Goal: Task Accomplishment & Management: Use online tool/utility

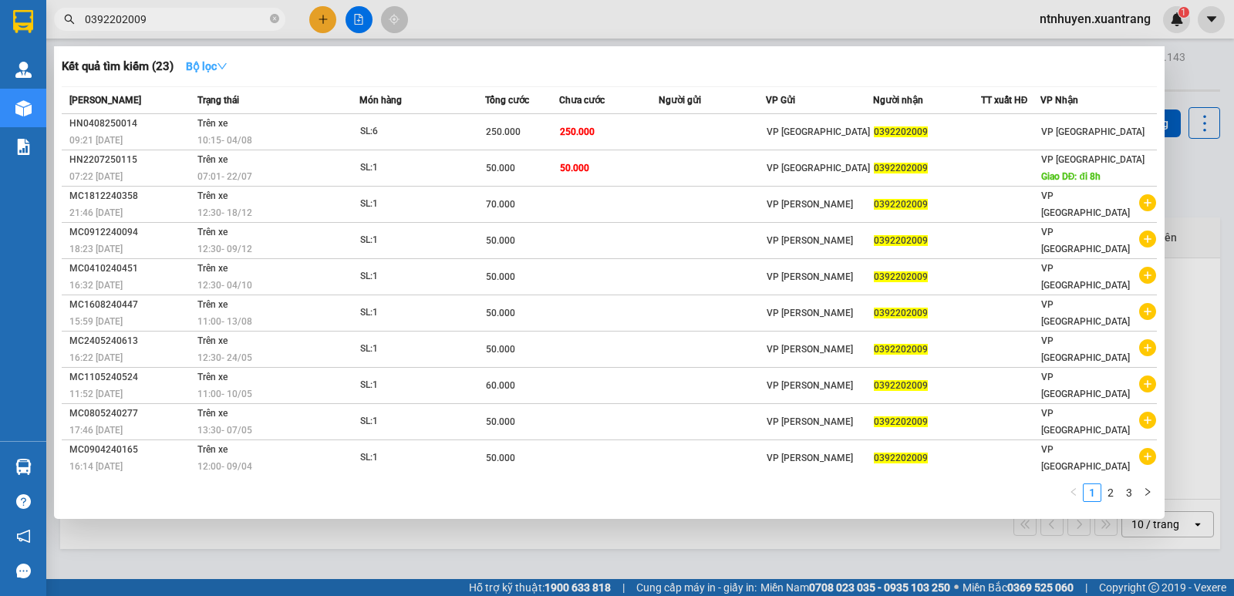
type input "0392202009"
drag, startPoint x: 221, startPoint y: 66, endPoint x: 246, endPoint y: 74, distance: 25.9
click at [223, 67] on icon "down" at bounding box center [222, 66] width 11 height 11
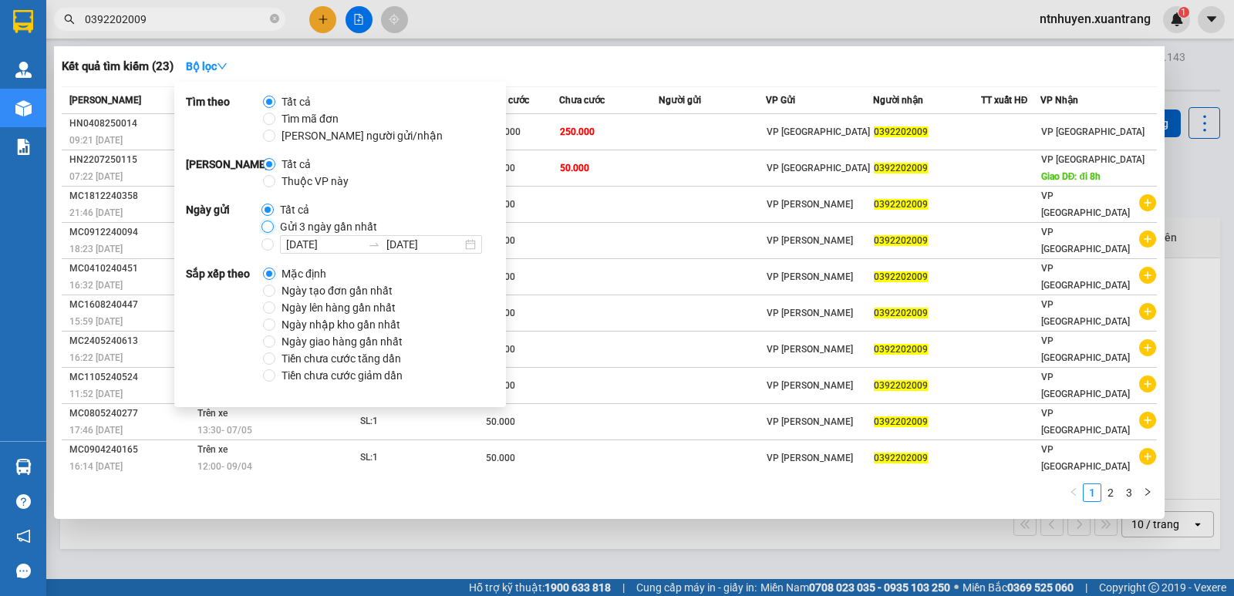
click at [265, 226] on input "Gửi 3 ngày gần nhất" at bounding box center [268, 227] width 12 height 12
radio input "true"
radio input "false"
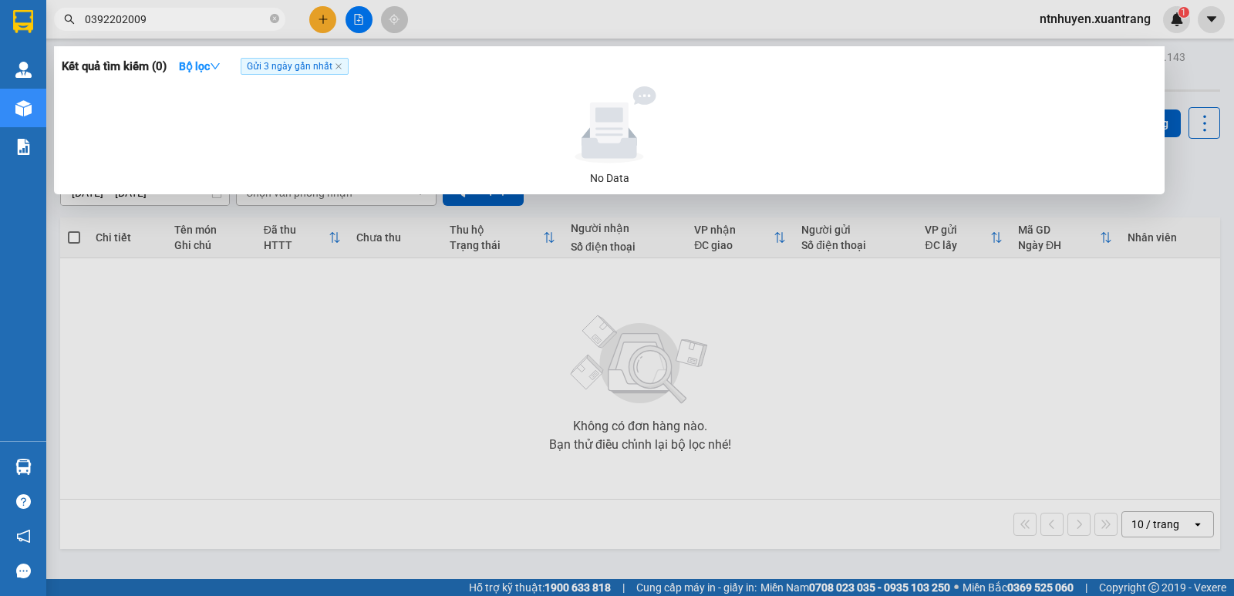
click at [532, 64] on div "Kết quả tìm kiếm ( 0 ) Bộ lọc Gửi 3 ngày gần nhất" at bounding box center [609, 66] width 1095 height 25
click at [184, 17] on input "0392202009" at bounding box center [176, 19] width 182 height 17
click at [272, 272] on div at bounding box center [617, 298] width 1234 height 596
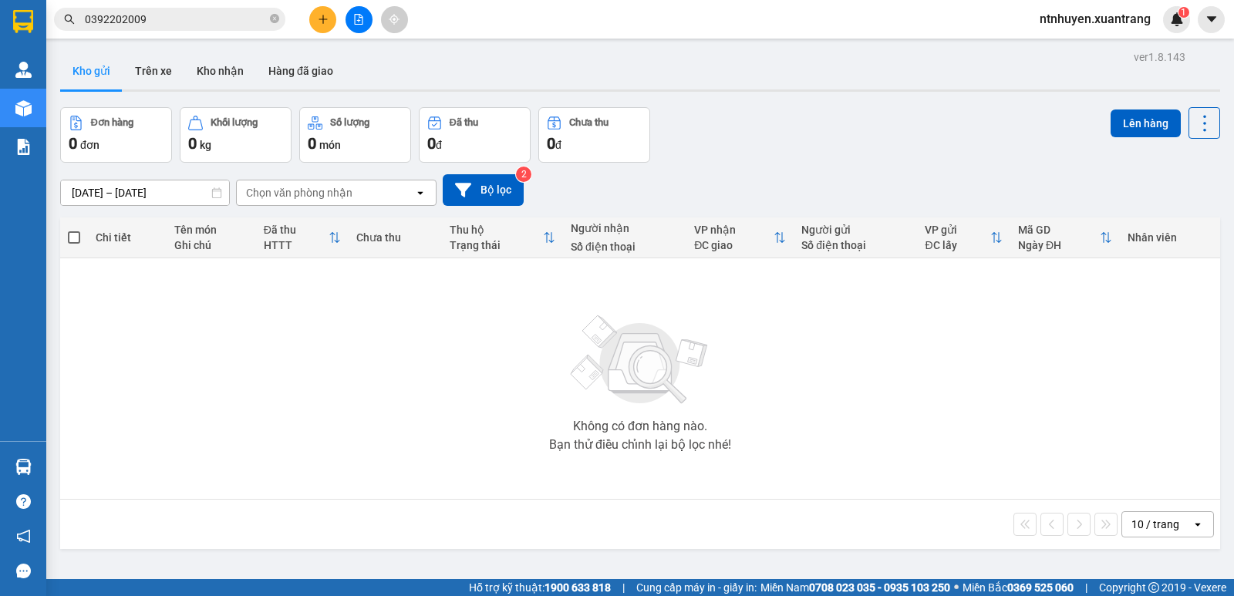
click at [352, 14] on button at bounding box center [359, 19] width 27 height 27
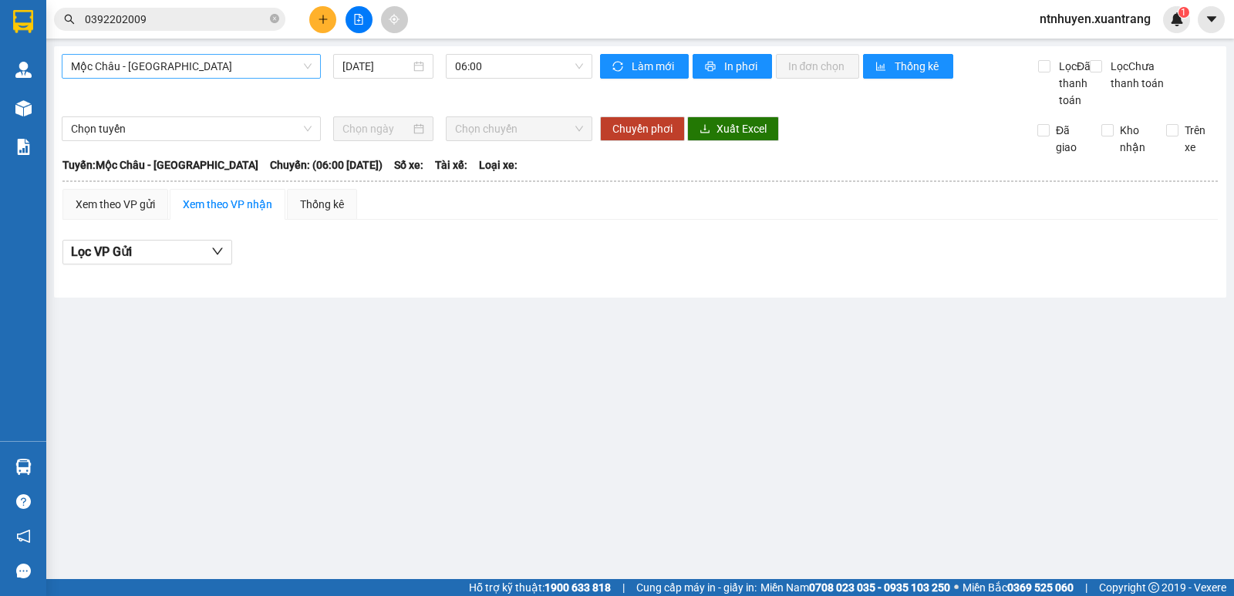
click at [236, 67] on span "Mộc Châu - [GEOGRAPHIC_DATA]" at bounding box center [191, 66] width 241 height 23
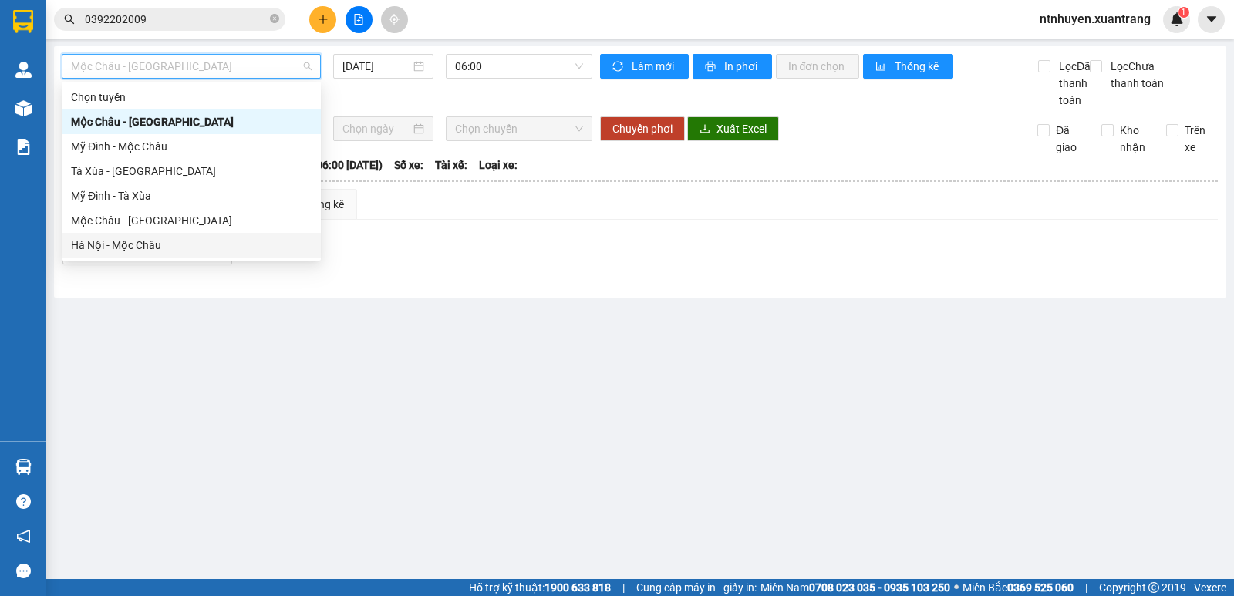
click at [140, 251] on div "Hà Nội - Mộc Châu" at bounding box center [191, 245] width 241 height 17
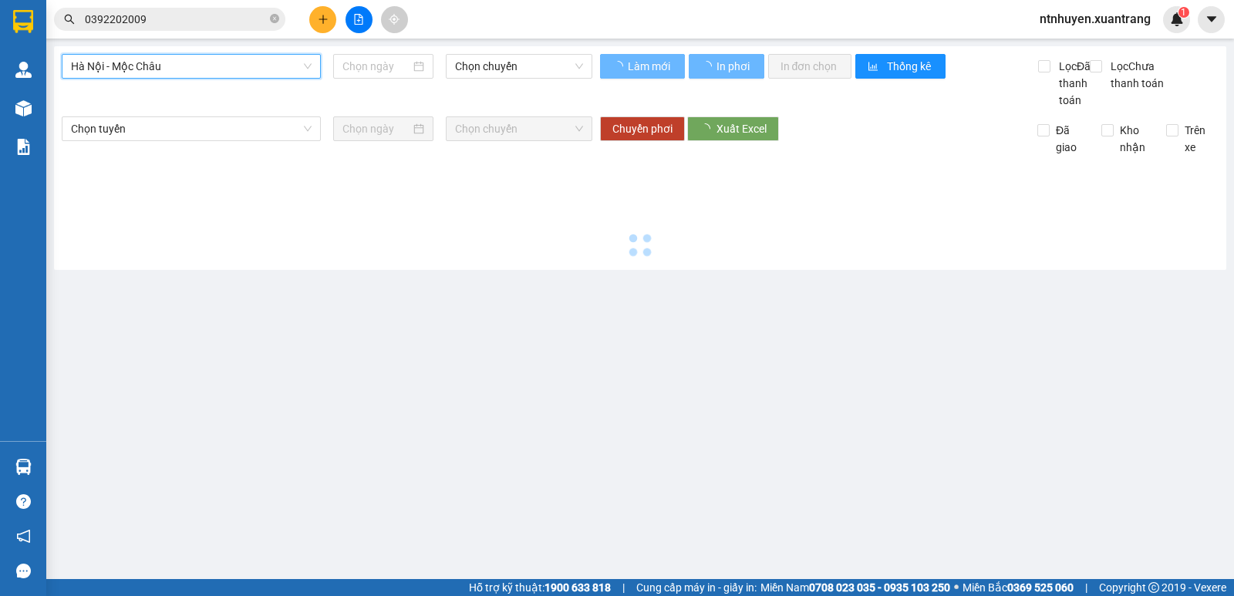
type input "[DATE]"
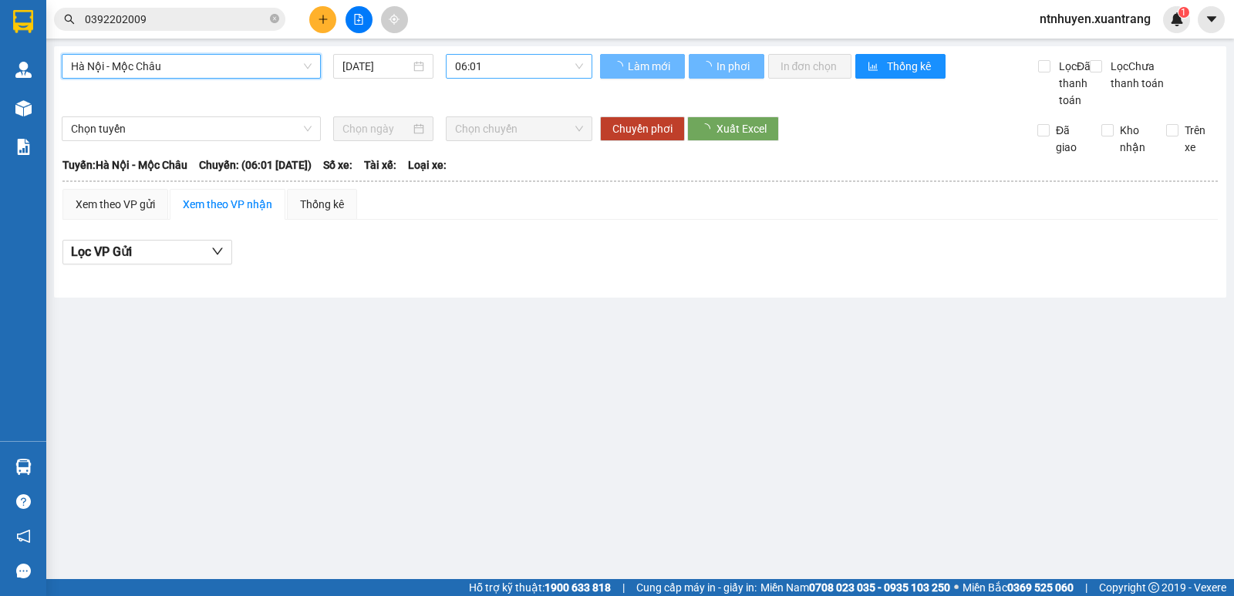
click at [463, 64] on span "06:01" at bounding box center [518, 66] width 127 height 23
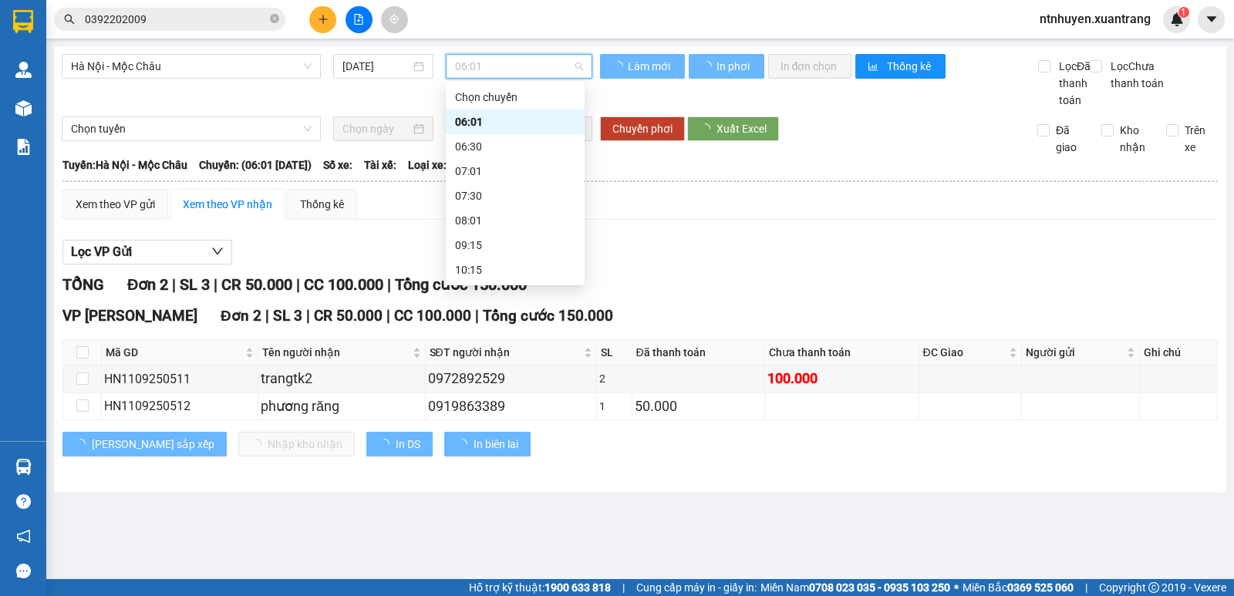
scroll to position [154, 0]
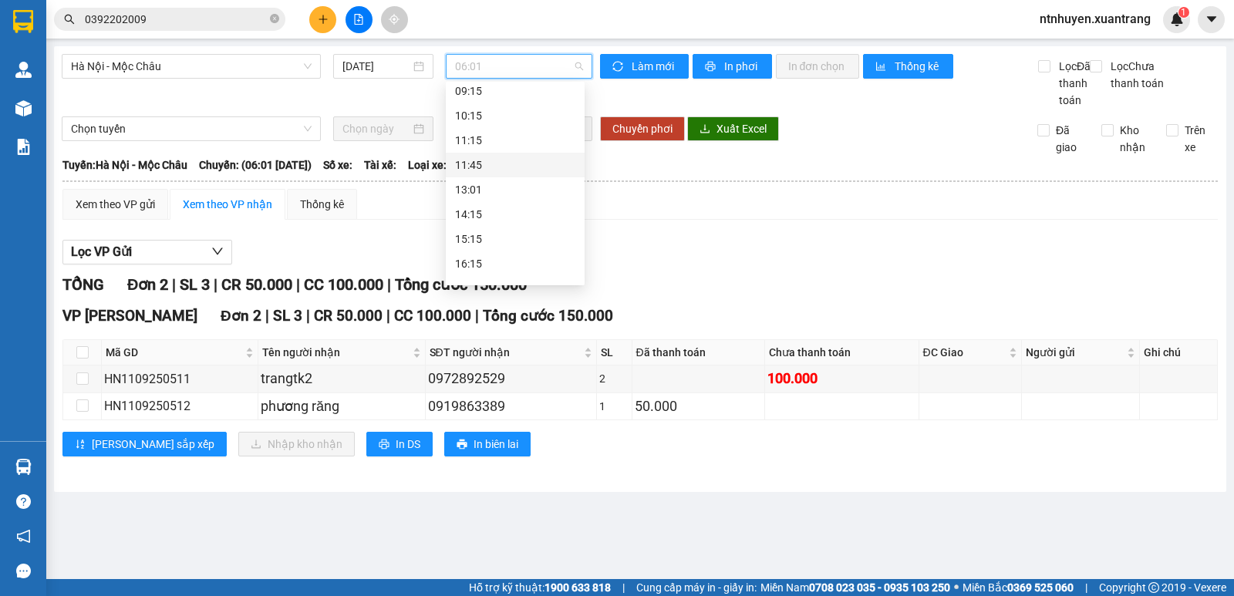
click at [488, 161] on div "11:45" at bounding box center [515, 165] width 120 height 17
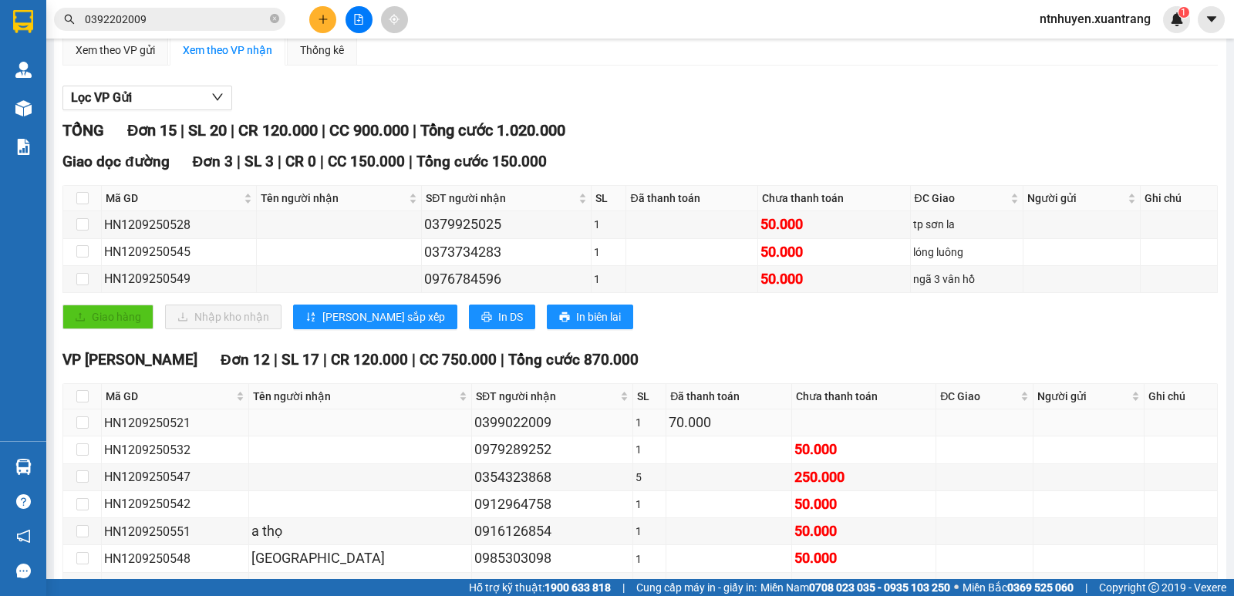
scroll to position [231, 0]
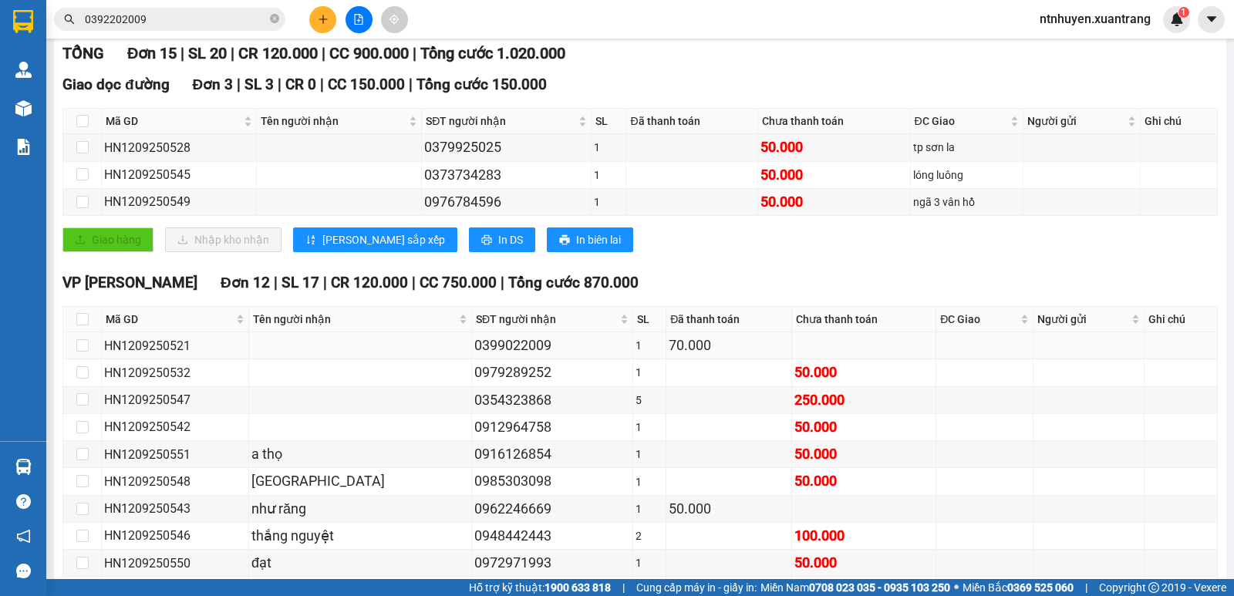
click at [474, 356] on div "0399022009" at bounding box center [552, 346] width 156 height 22
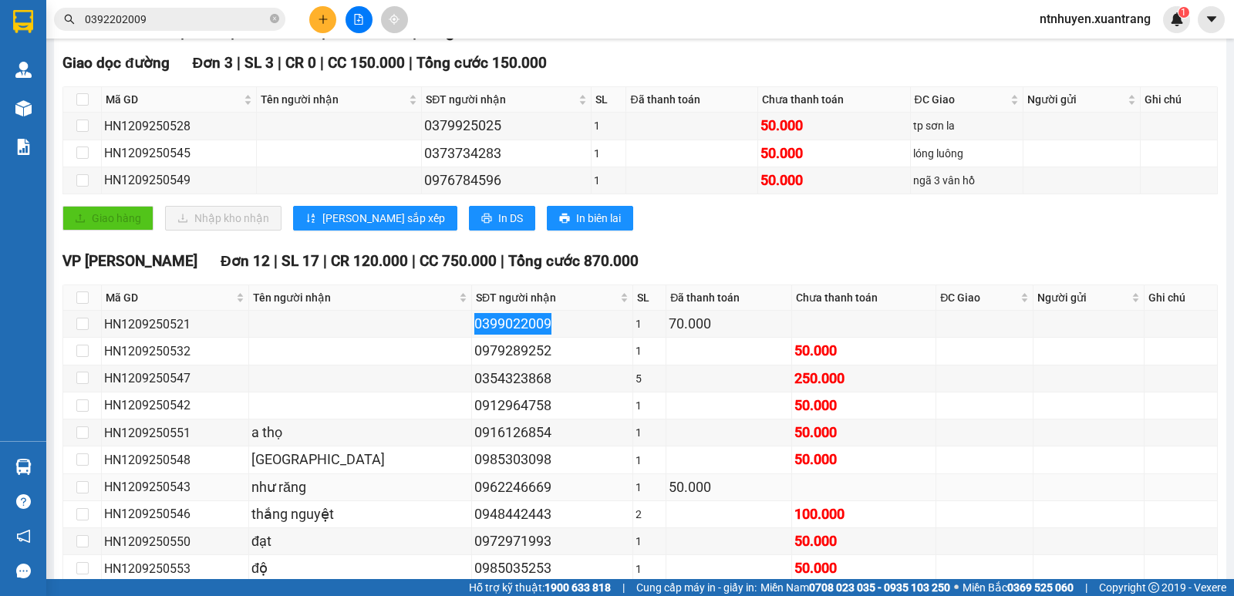
scroll to position [176, 0]
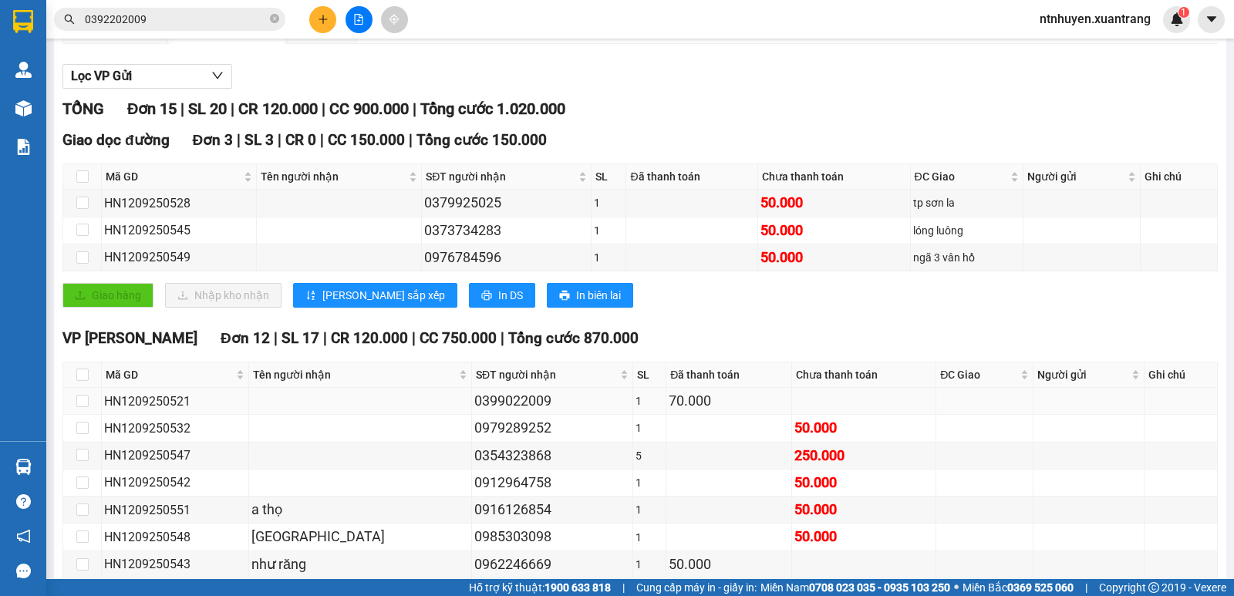
click at [175, 411] on div "HN1209250521" at bounding box center [175, 401] width 142 height 19
copy div "HN1209250521"
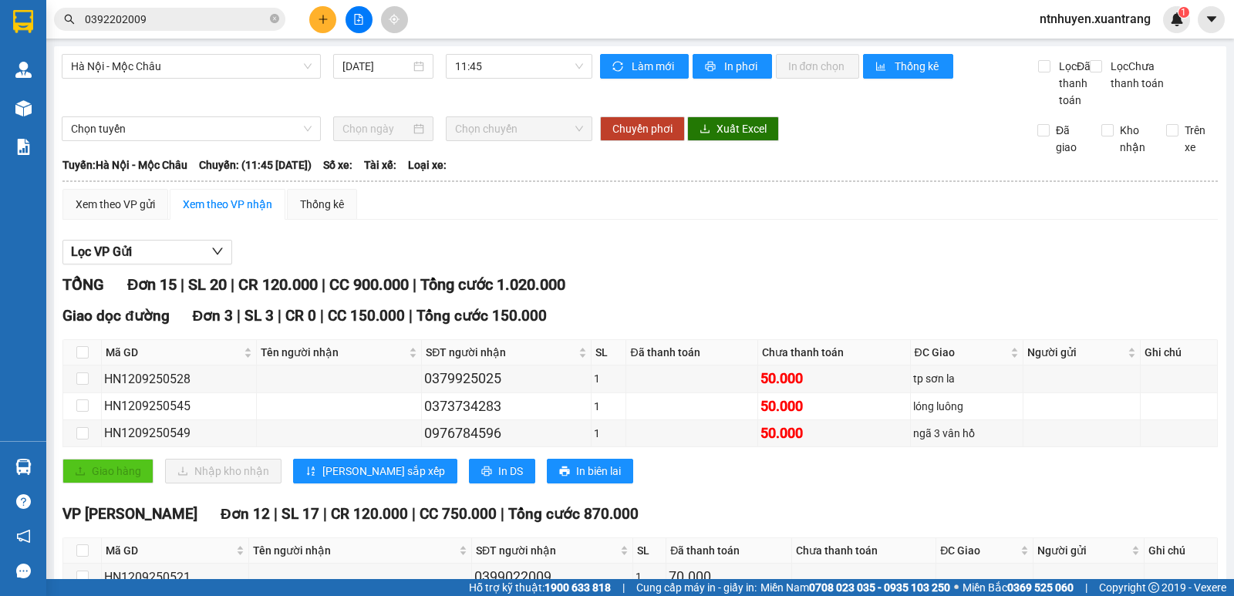
click at [196, 24] on input "0392202009" at bounding box center [176, 19] width 182 height 17
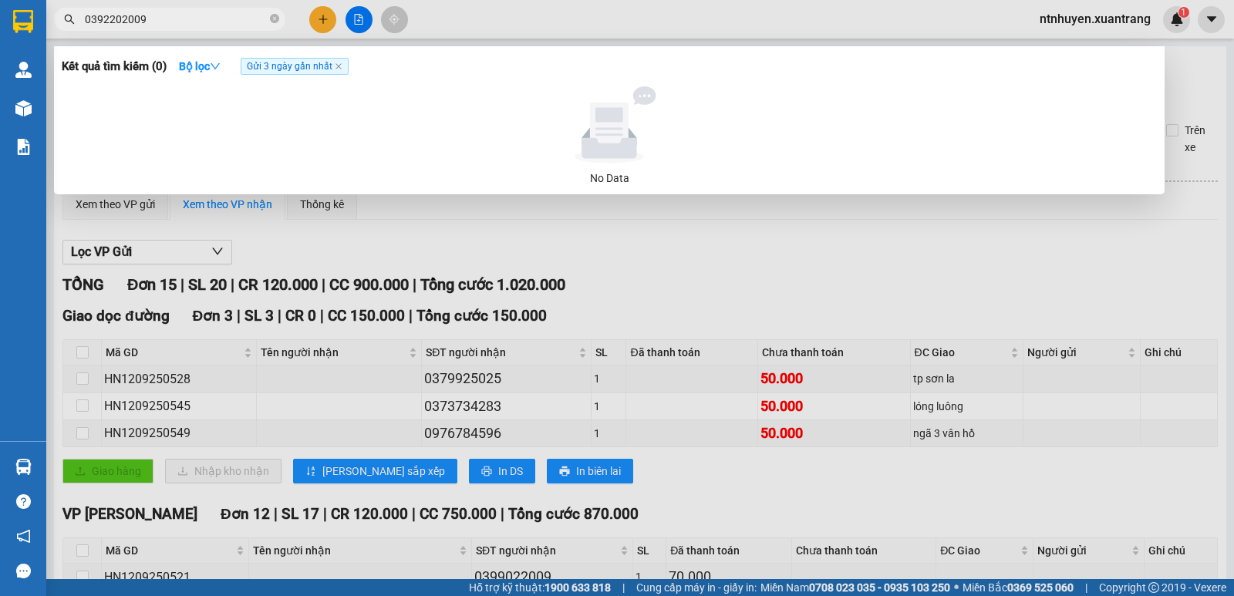
click at [196, 24] on input "0392202009" at bounding box center [176, 19] width 182 height 17
paste input "HN1209250521"
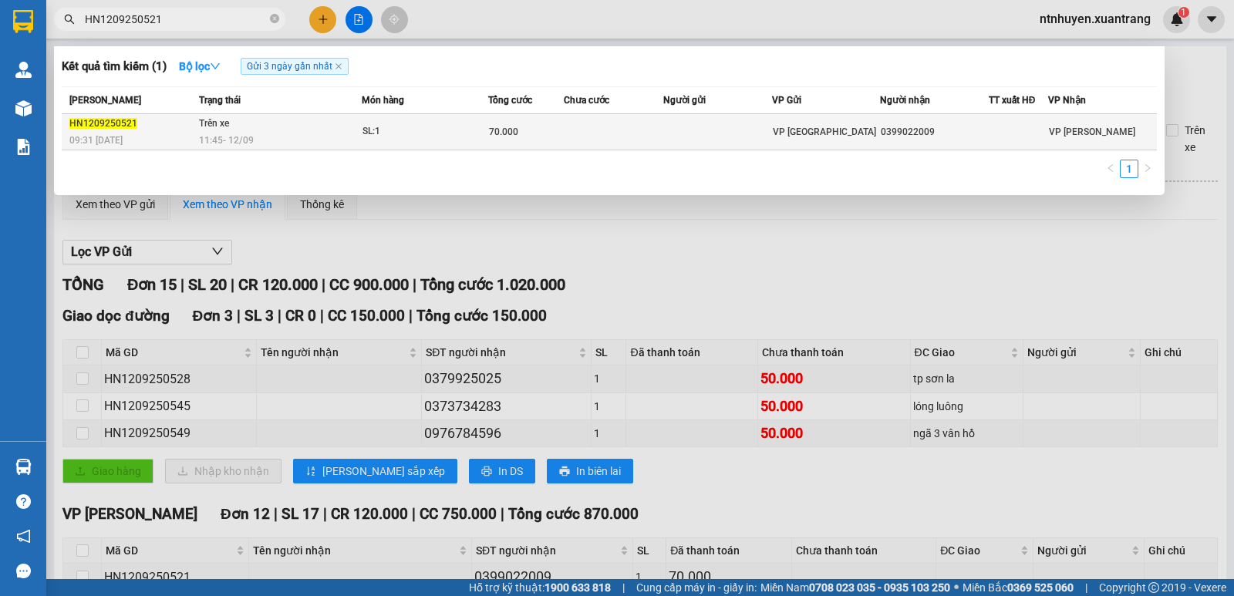
type input "HN1209250521"
click at [281, 133] on div "11:45 [DATE]" at bounding box center [280, 140] width 162 height 17
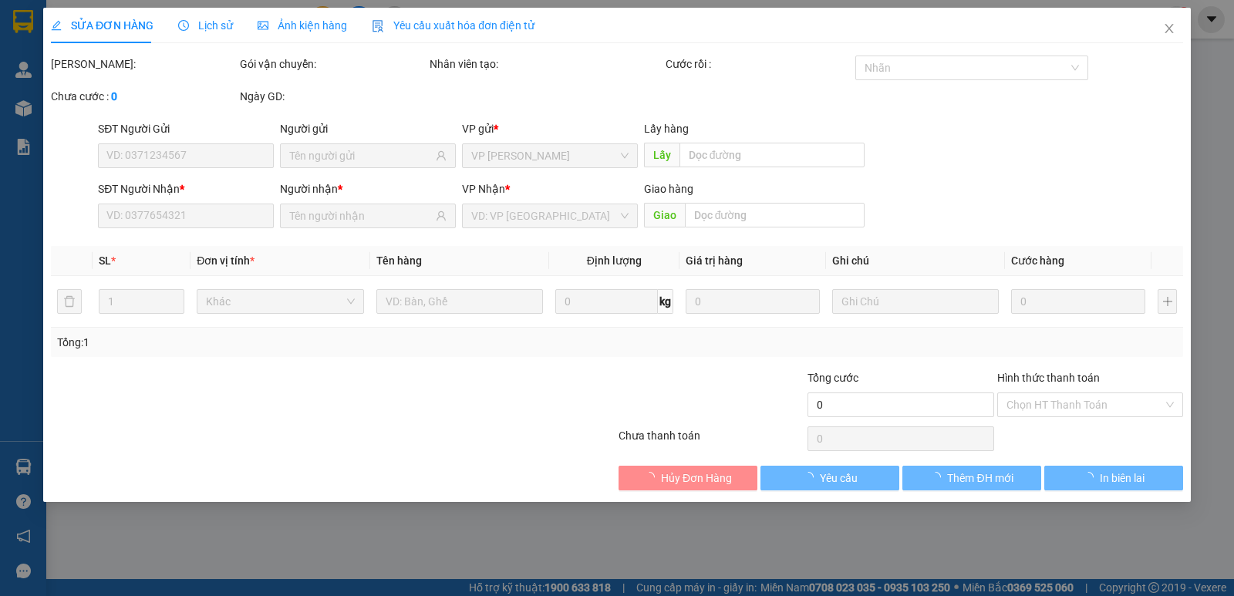
type input "0399022009"
type input "70.000"
type input "0"
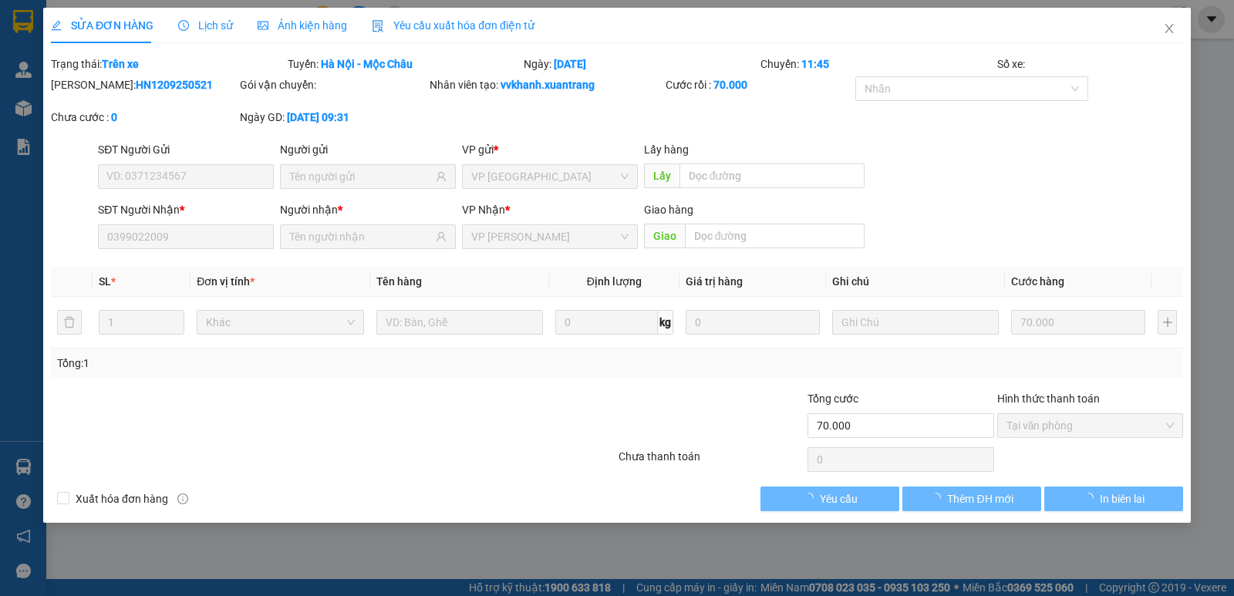
click at [322, 24] on span "Ảnh kiện hàng" at bounding box center [302, 25] width 89 height 12
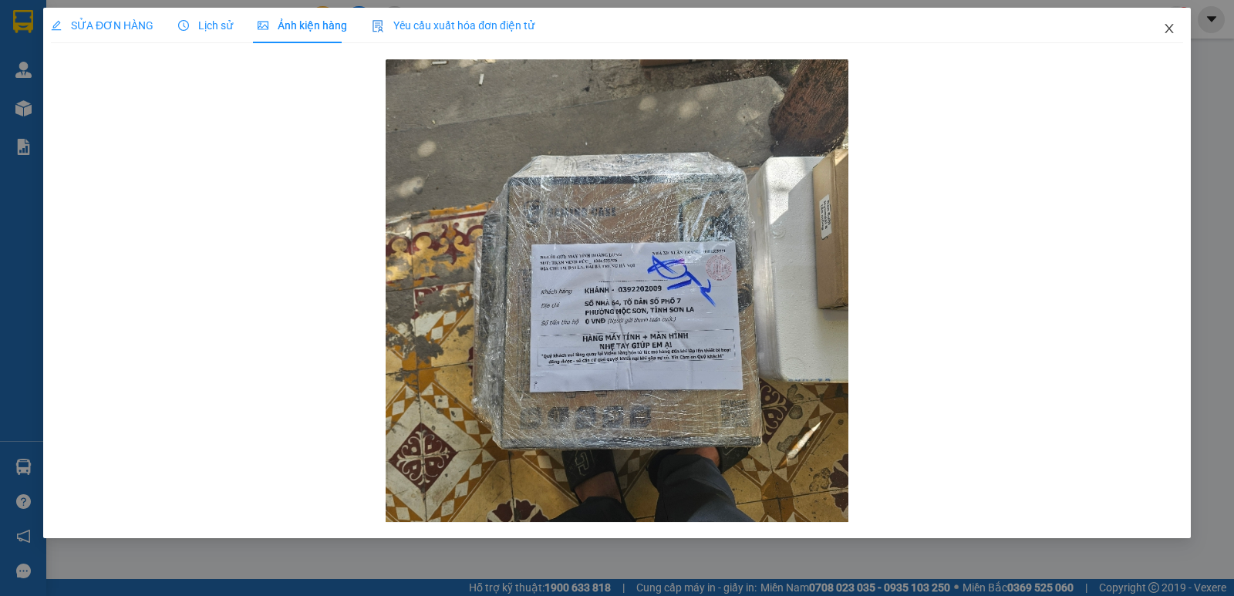
click at [1171, 26] on icon "close" at bounding box center [1169, 28] width 12 height 12
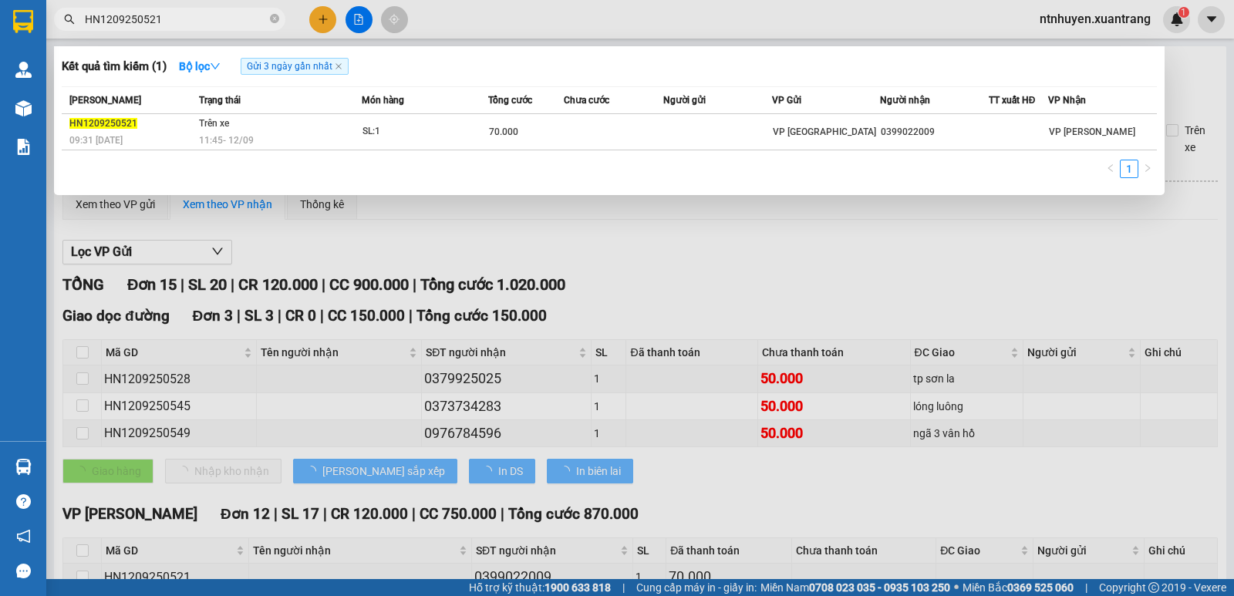
click at [201, 21] on input "HN1209250521" at bounding box center [176, 19] width 182 height 17
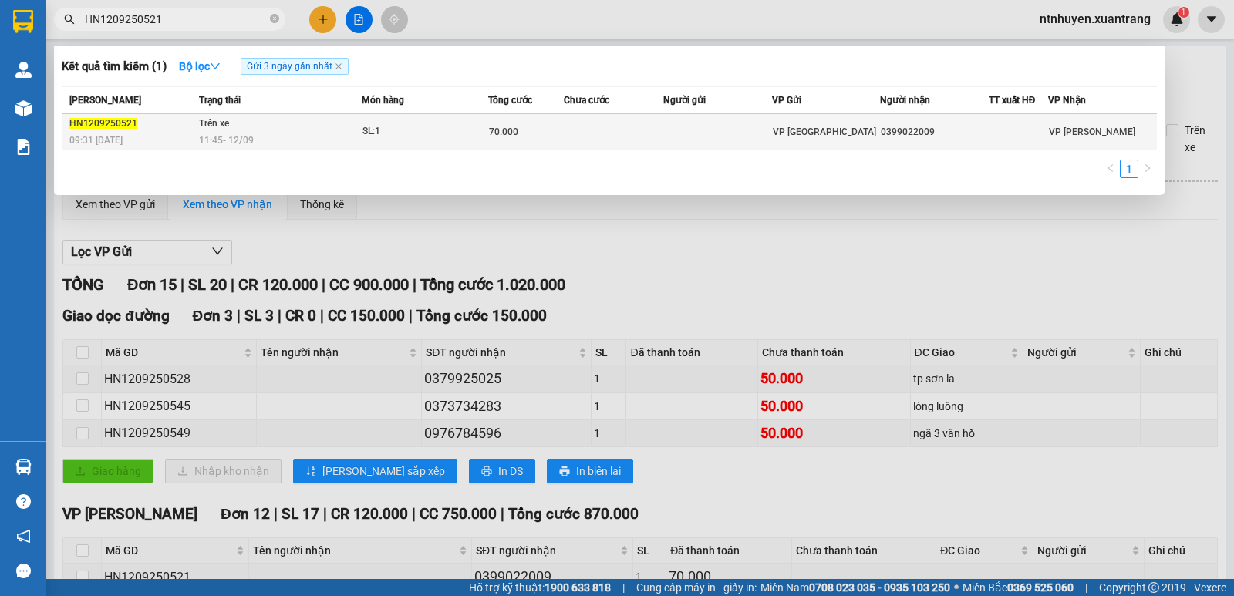
click at [301, 138] on div "11:45 [DATE]" at bounding box center [280, 140] width 162 height 17
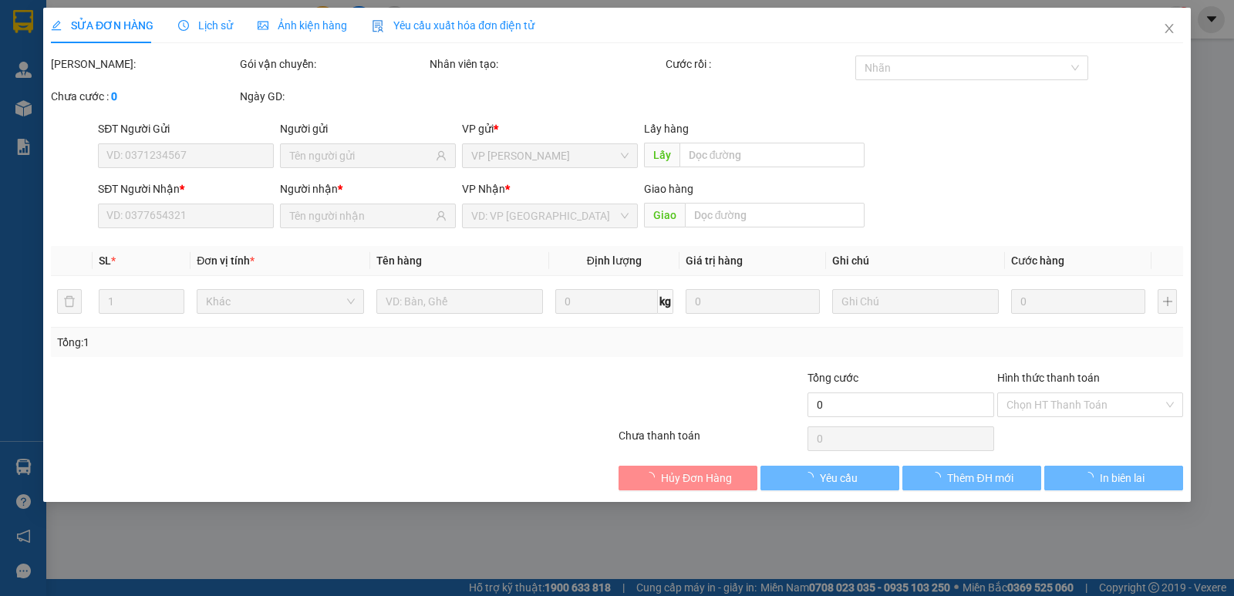
type input "0399022009"
type input "70.000"
type input "0"
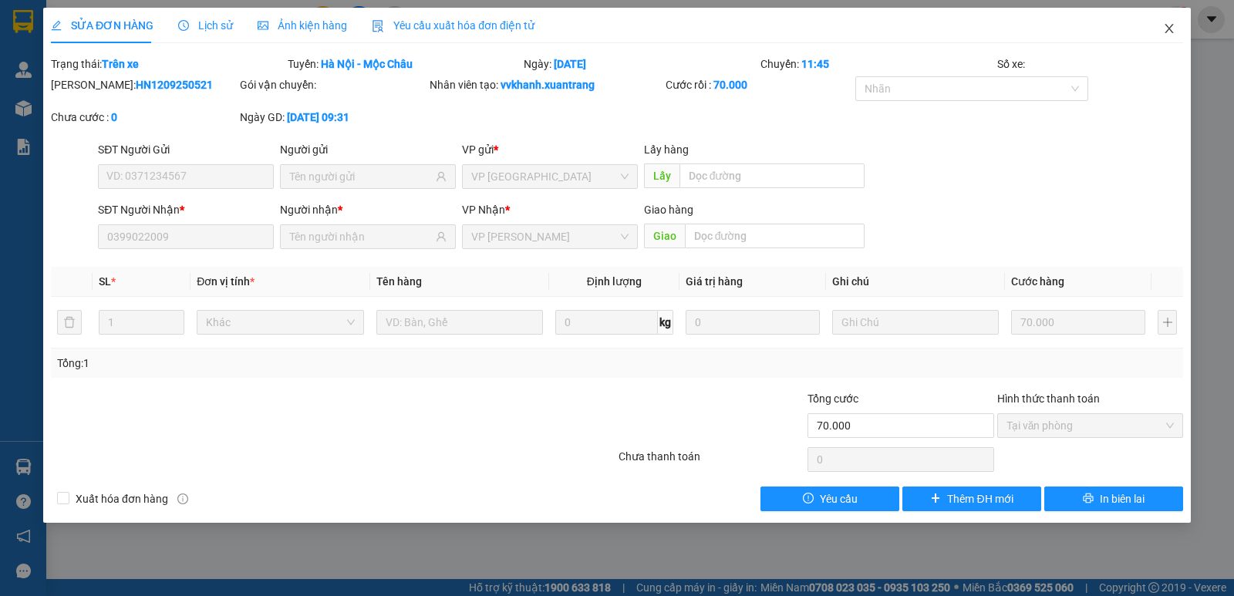
click at [1166, 30] on icon "close" at bounding box center [1169, 28] width 12 height 12
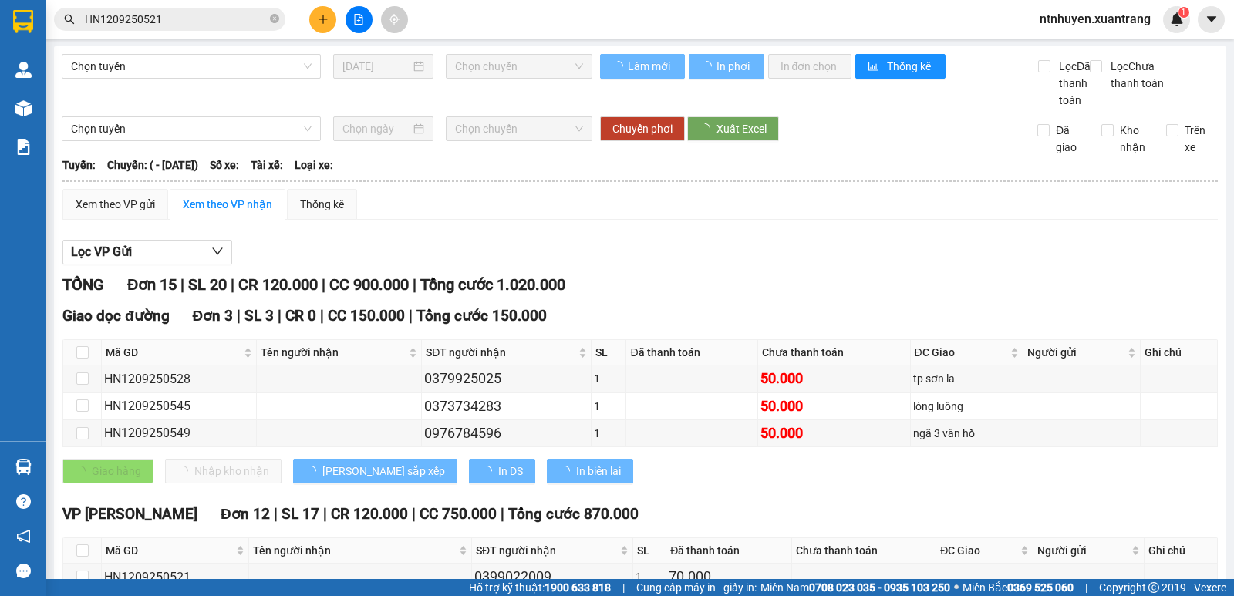
click at [219, 13] on input "HN1209250521" at bounding box center [176, 19] width 182 height 17
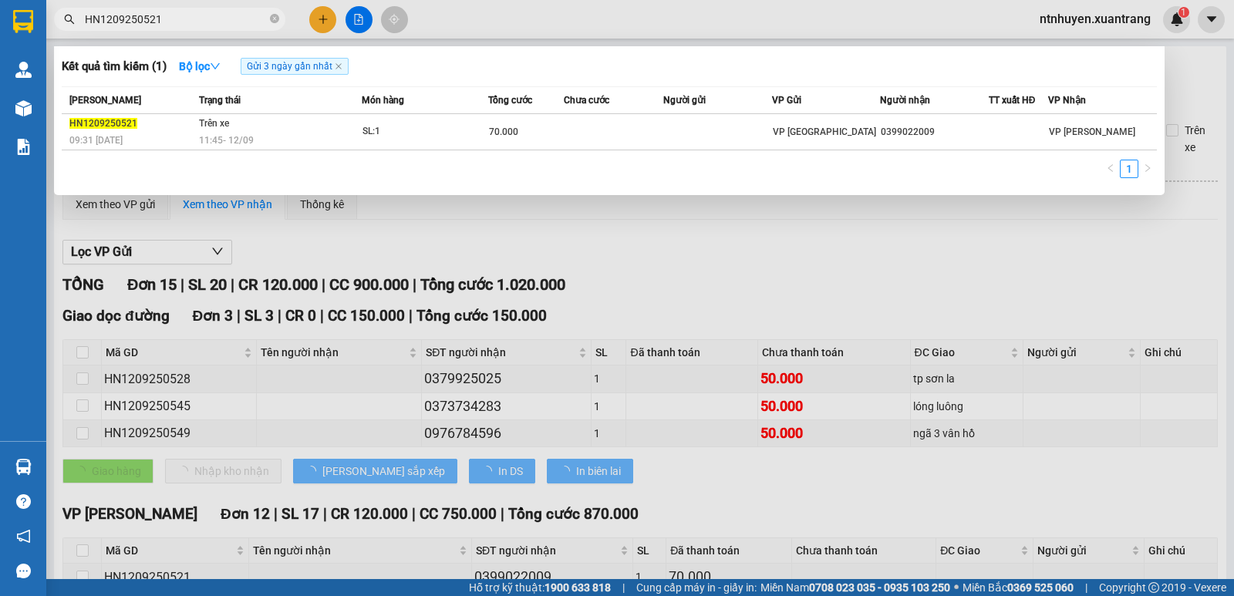
click at [219, 12] on input "HN1209250521" at bounding box center [176, 19] width 182 height 17
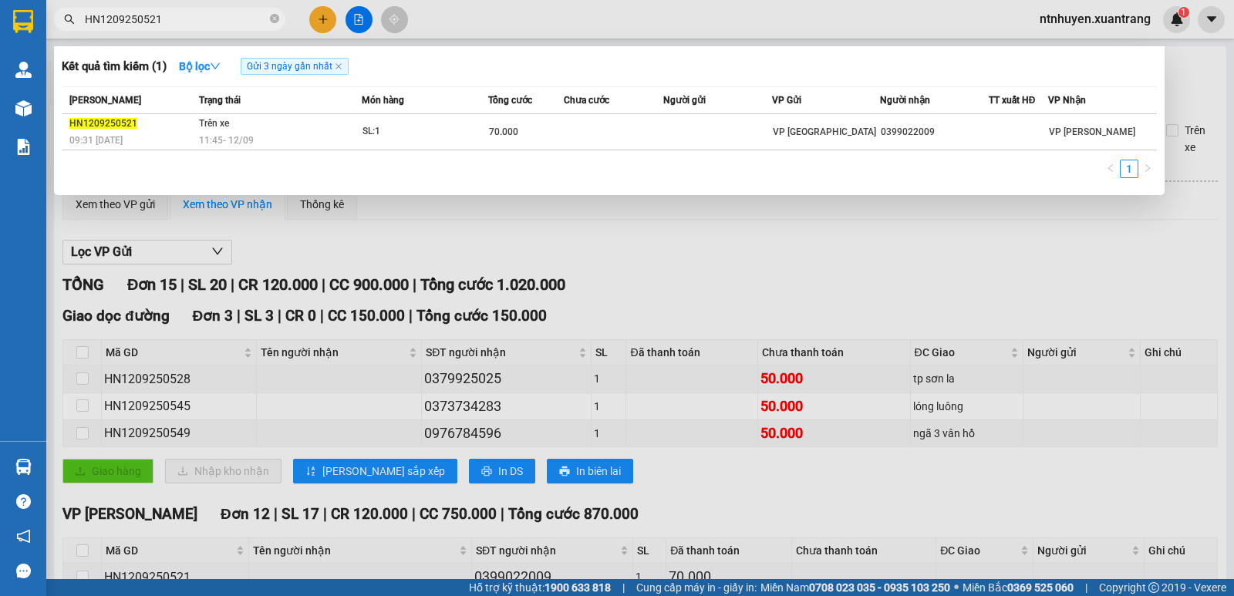
click at [219, 12] on input "HN1209250521" at bounding box center [176, 19] width 182 height 17
paste input "0399022009"
type input "0399022009"
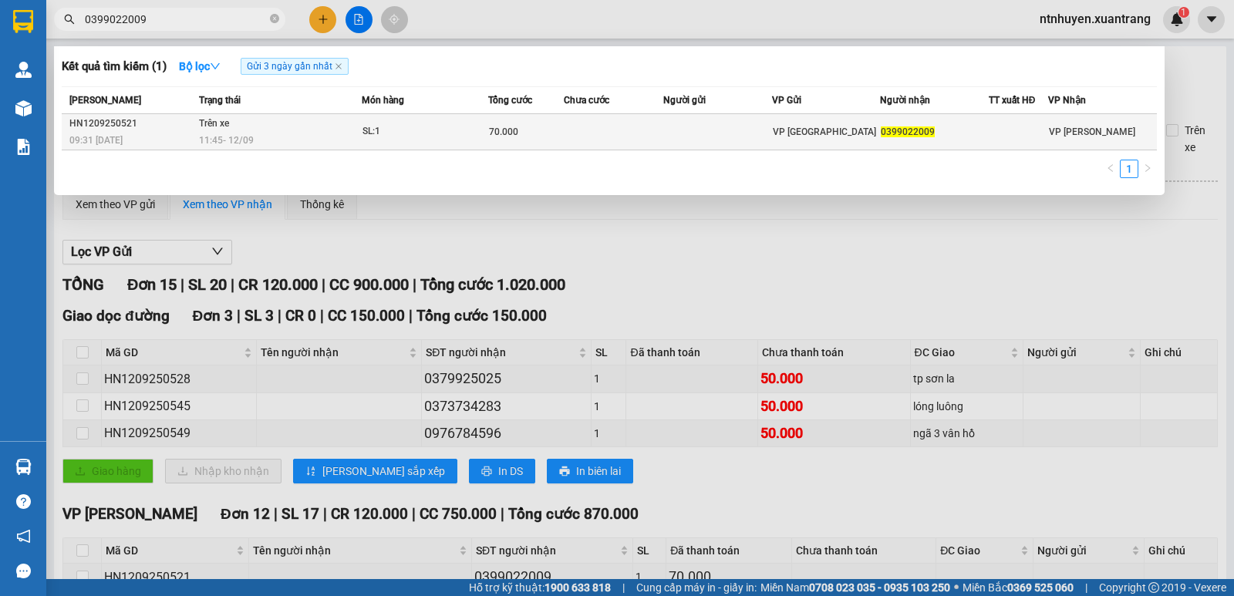
click at [343, 135] on div "11:45 [DATE]" at bounding box center [280, 140] width 162 height 17
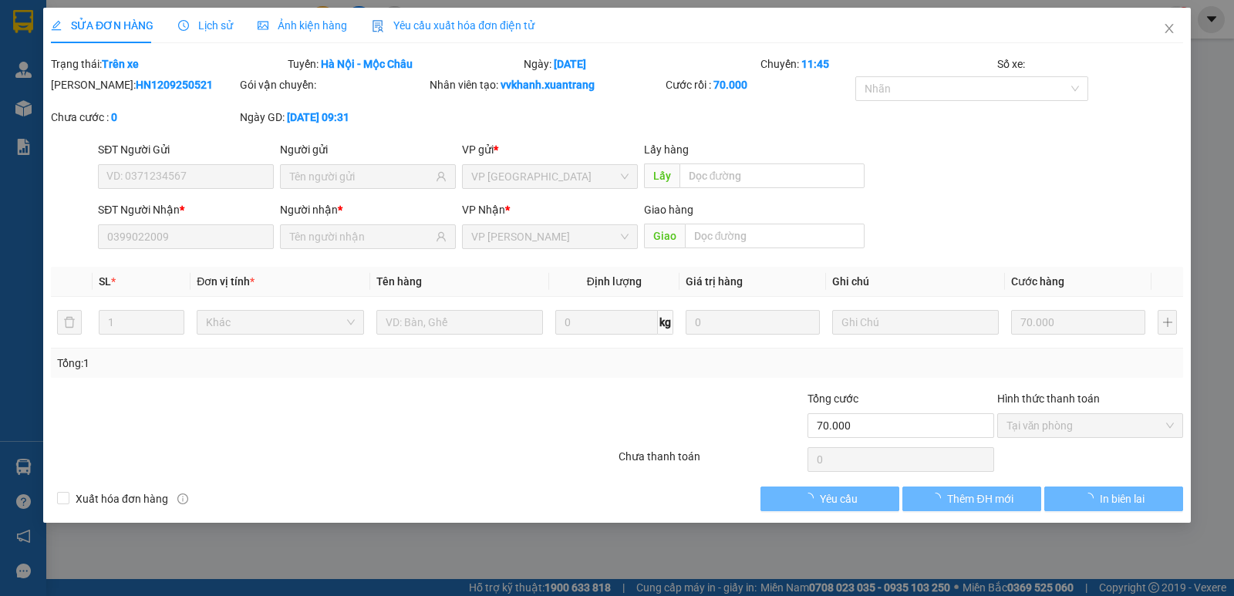
click at [221, 29] on span "Lịch sử" at bounding box center [205, 25] width 55 height 12
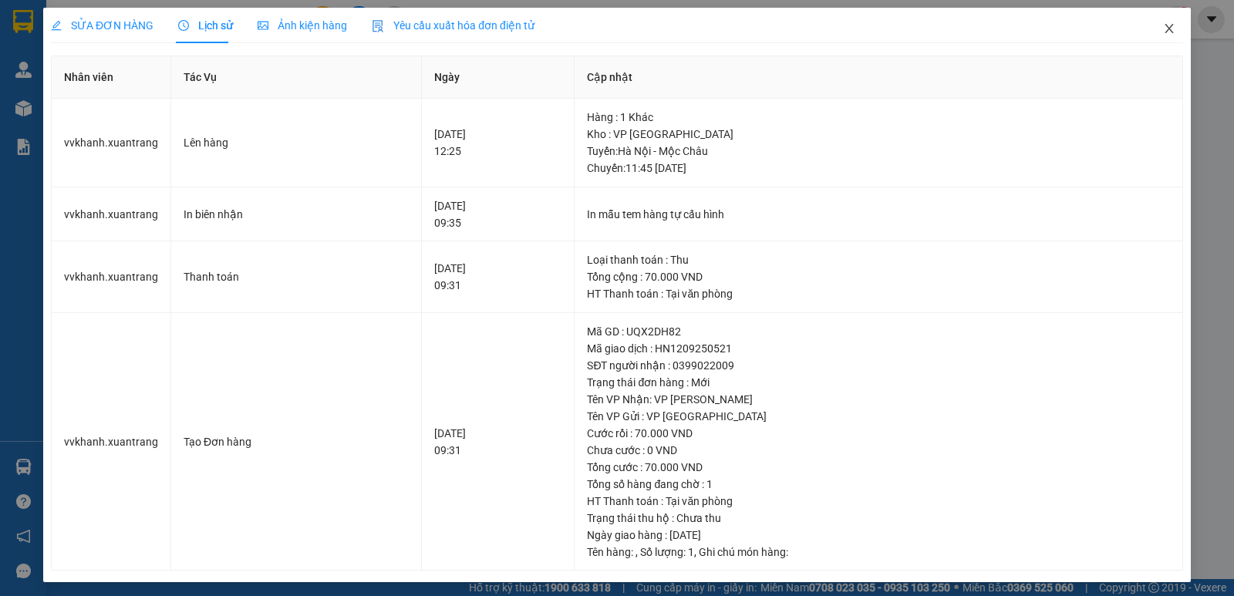
click at [1163, 30] on icon "close" at bounding box center [1169, 28] width 12 height 12
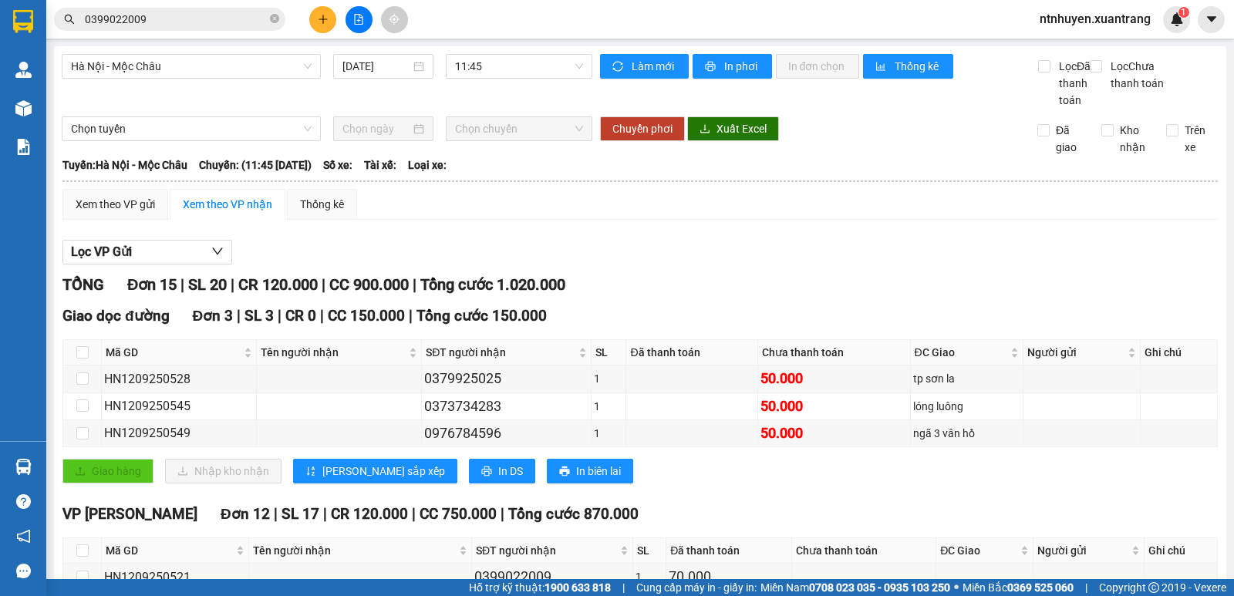
scroll to position [309, 0]
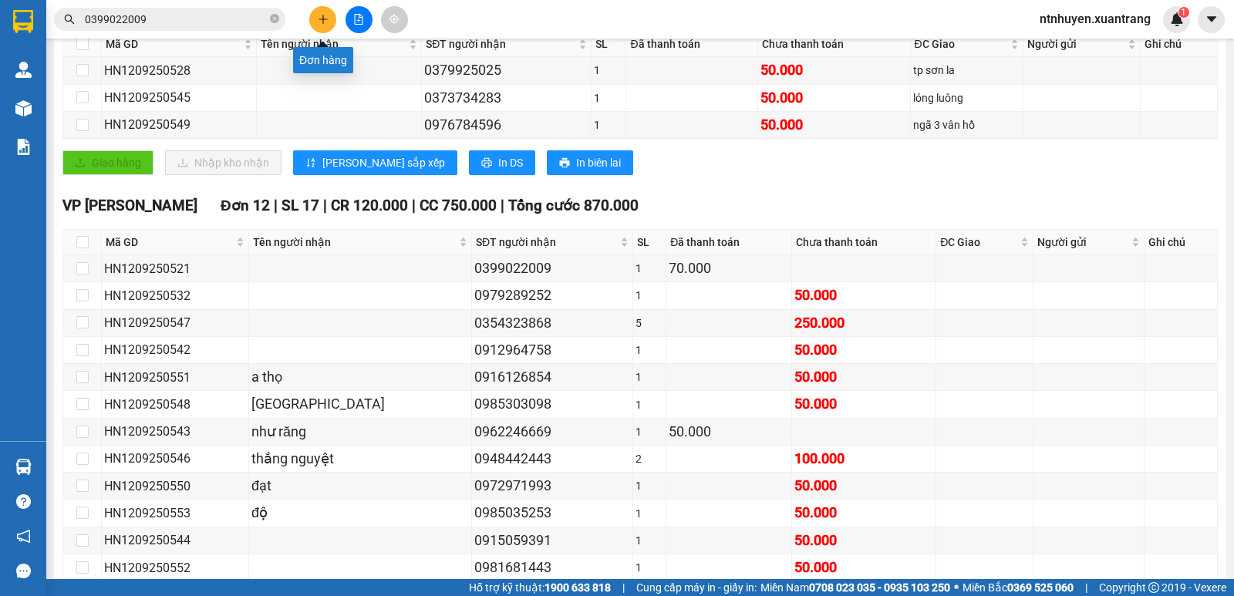
click at [318, 16] on icon "plus" at bounding box center [323, 19] width 11 height 11
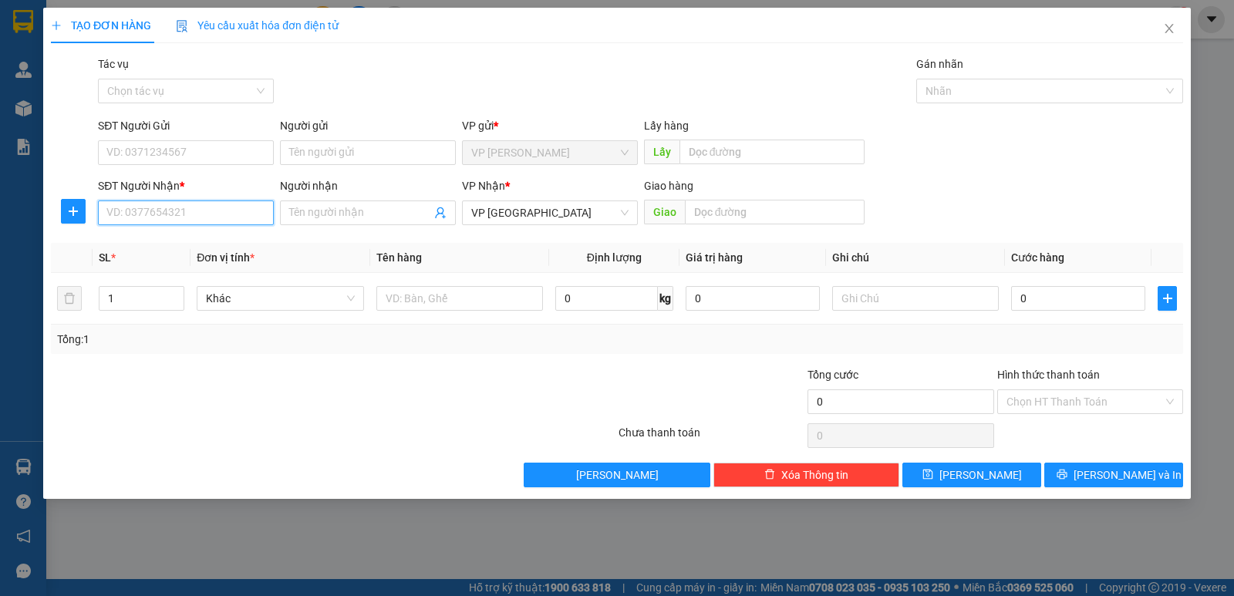
click at [193, 204] on input "SĐT Người Nhận *" at bounding box center [186, 213] width 176 height 25
paste input "0986458204"
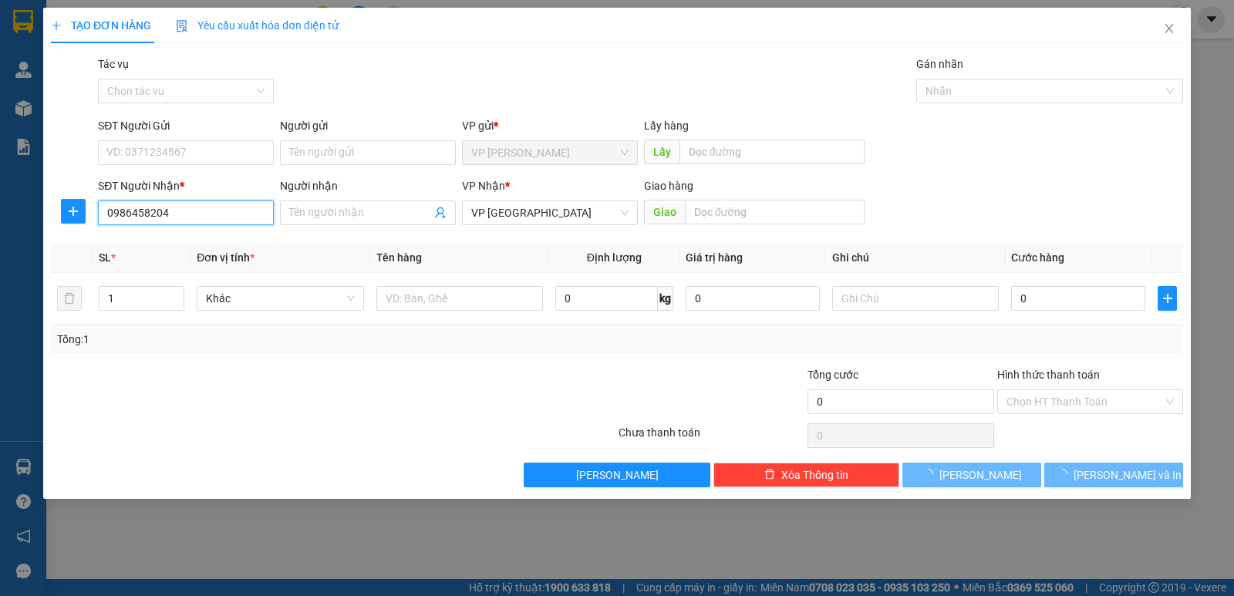
type input "0986458204"
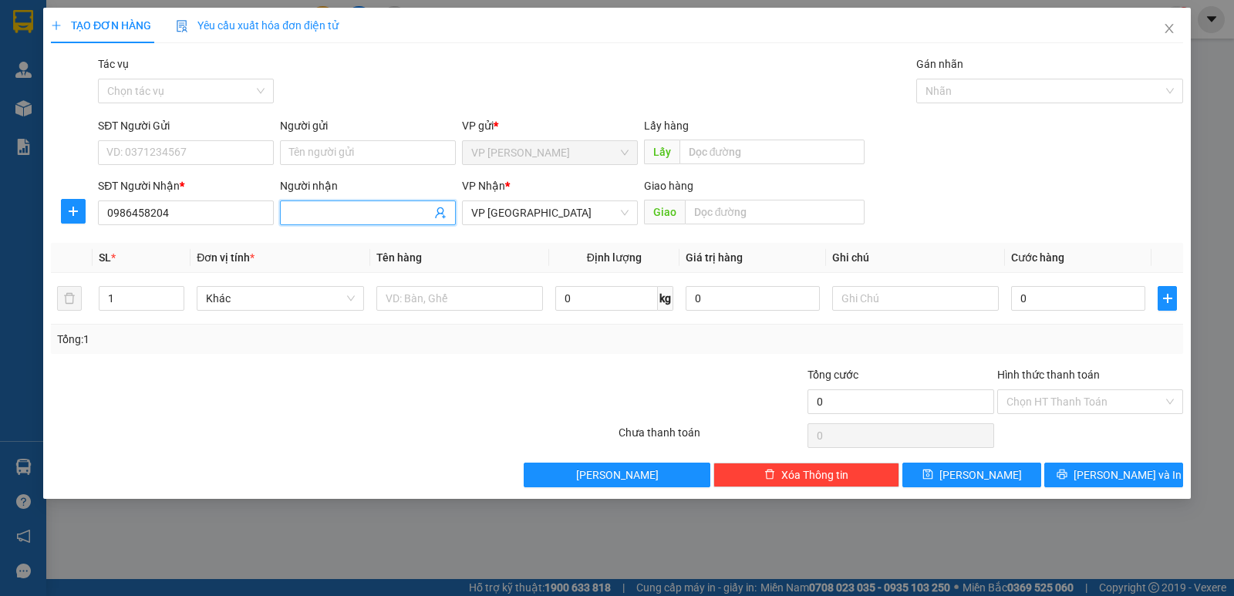
click at [341, 205] on input "Người nhận" at bounding box center [360, 212] width 142 height 17
type input "lx minh bốc hàng"
click at [1083, 299] on input "0" at bounding box center [1078, 298] width 134 height 25
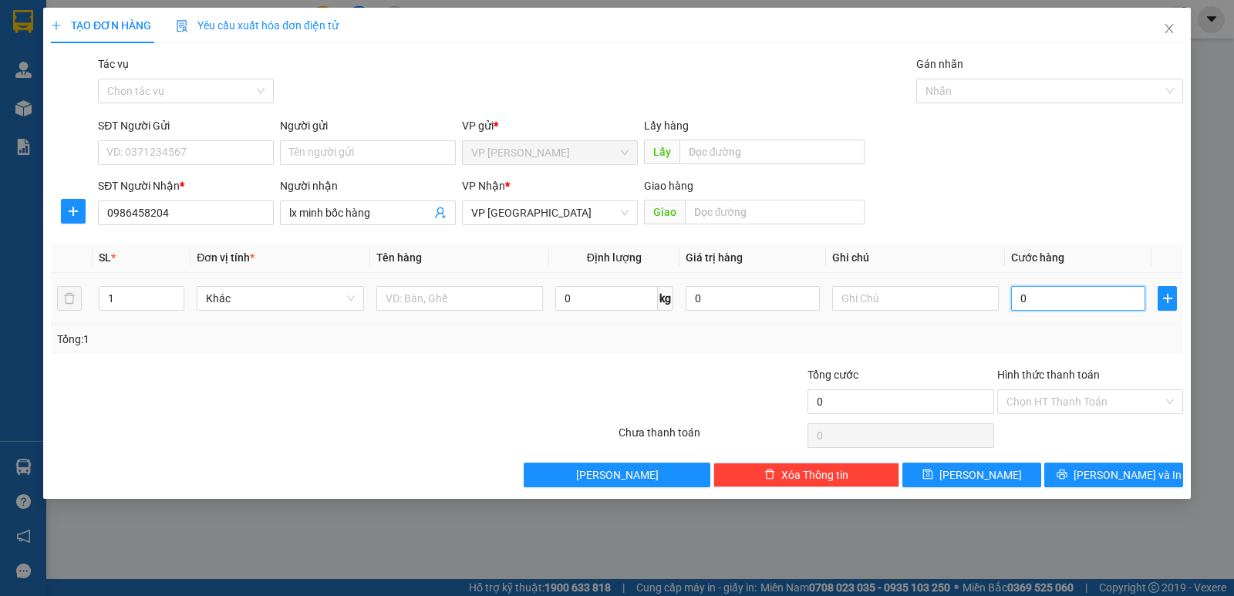
type input "5"
type input "50"
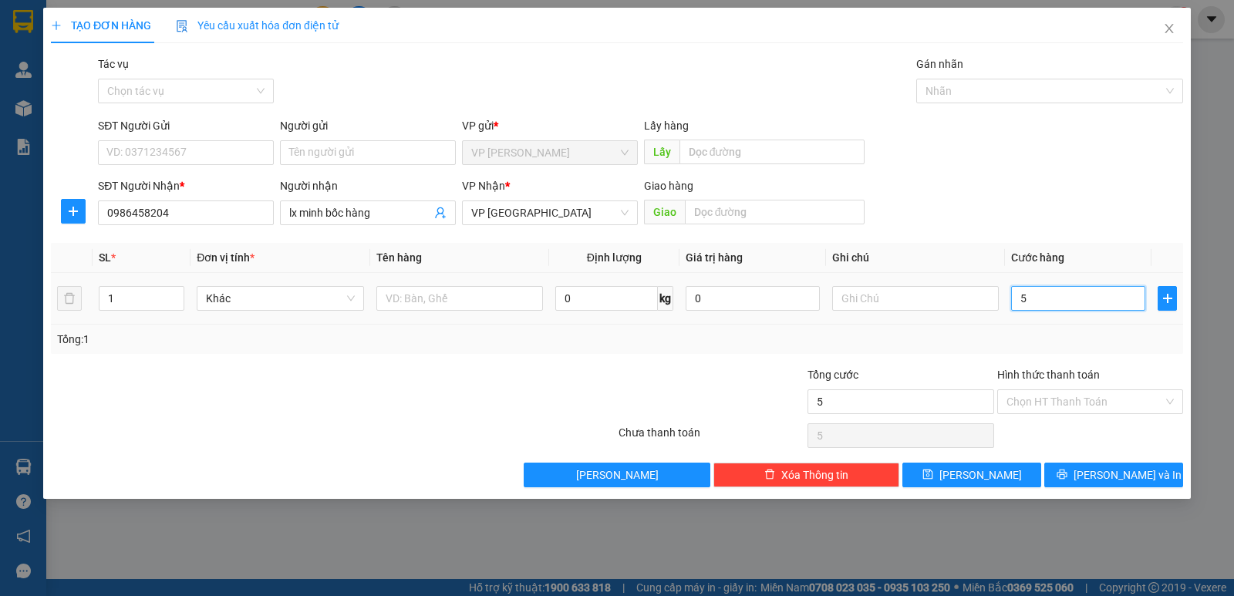
type input "50"
type input "500"
type input "5.000"
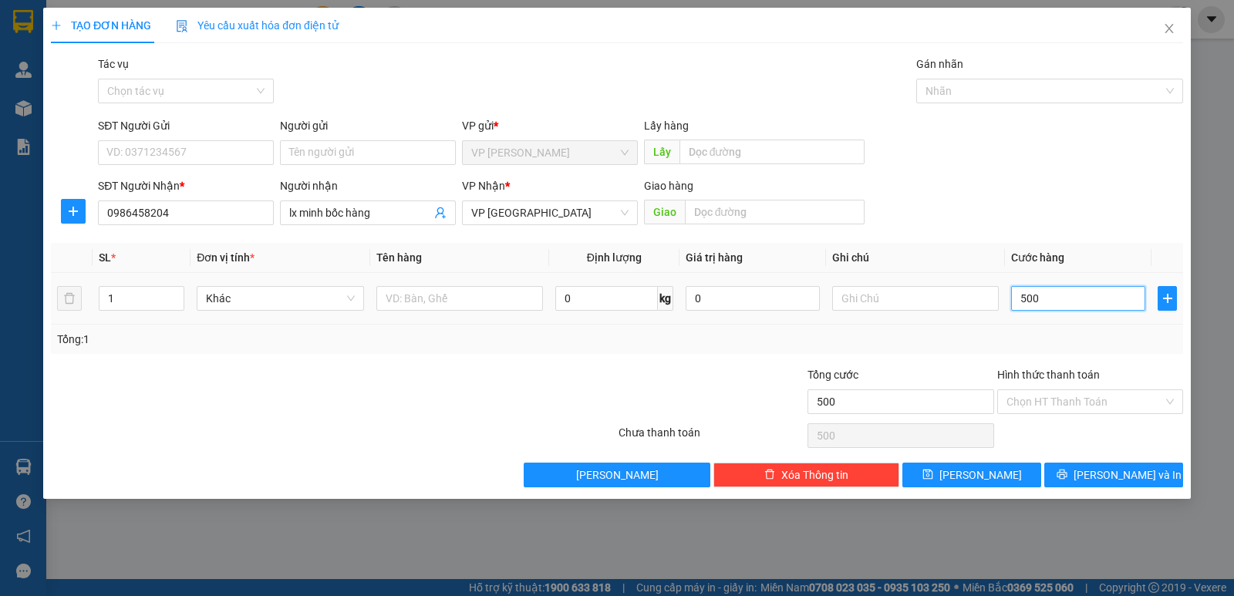
type input "5.000"
type input "50.000"
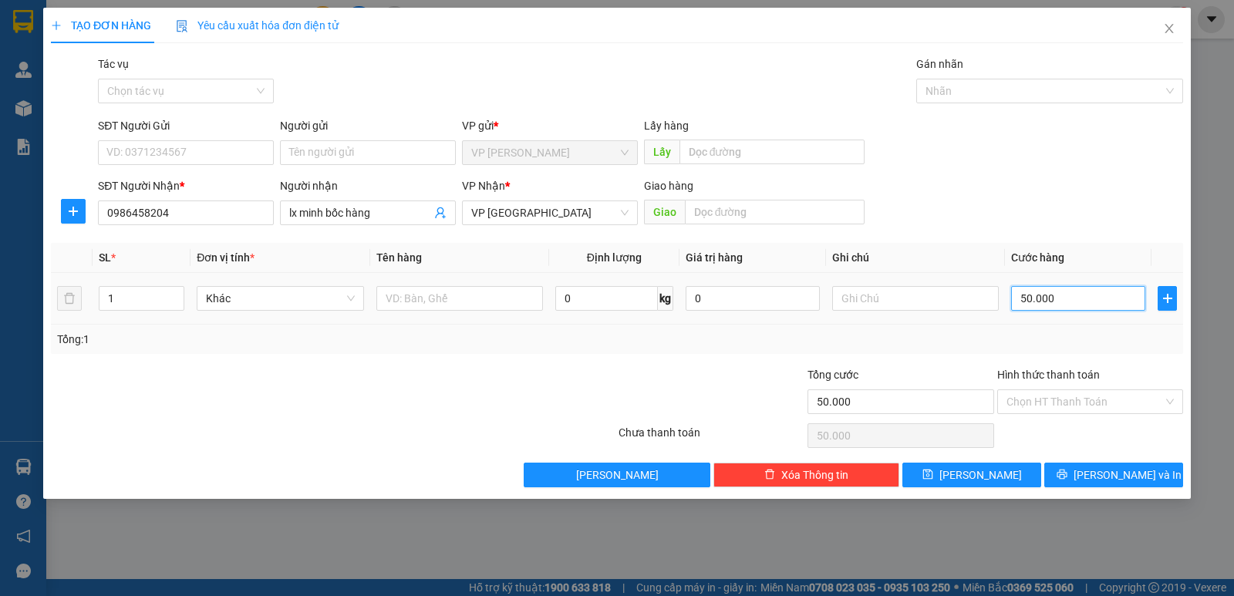
type input "50.000"
click at [1088, 350] on div "Tổng: 1" at bounding box center [617, 339] width 1132 height 29
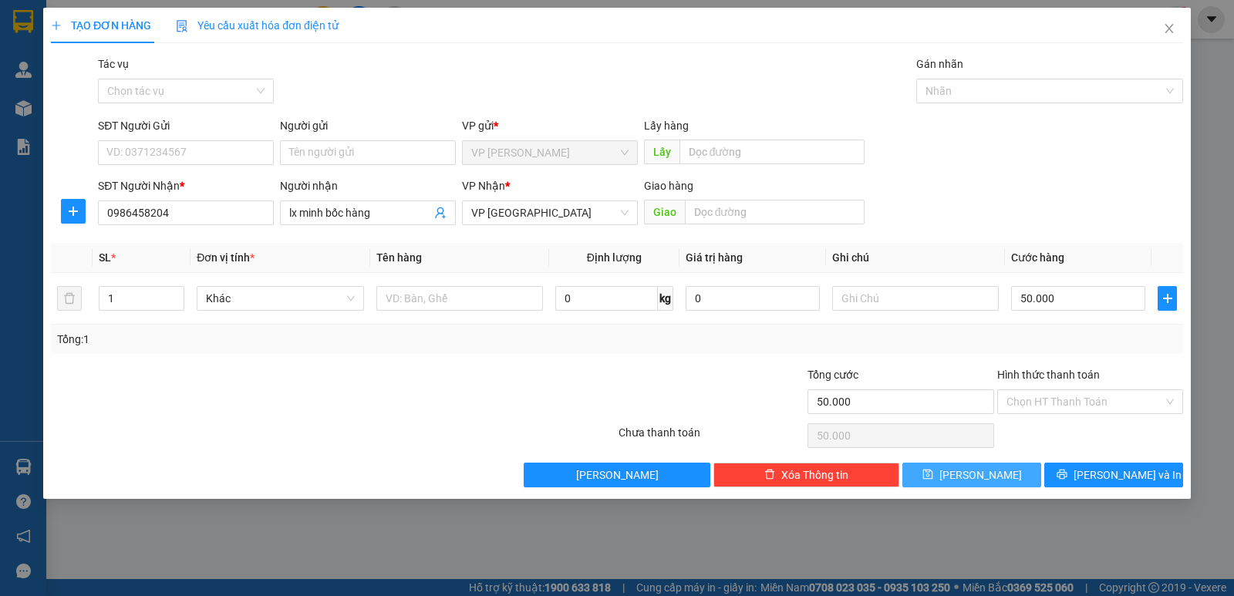
click at [981, 473] on span "[PERSON_NAME]" at bounding box center [981, 475] width 83 height 17
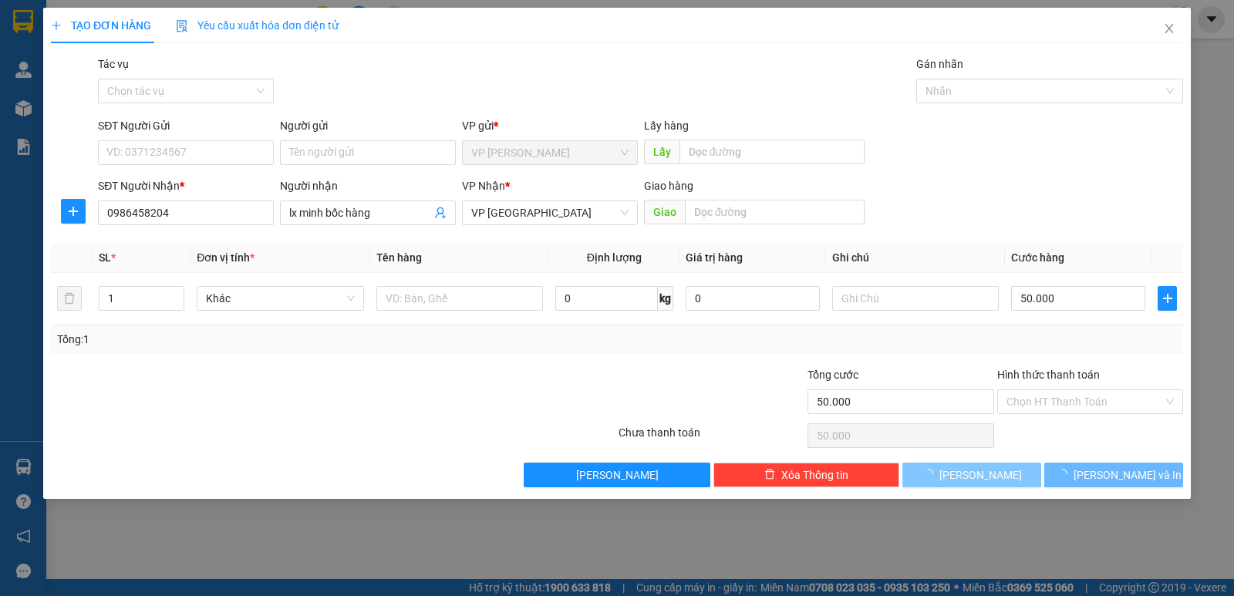
type input "0"
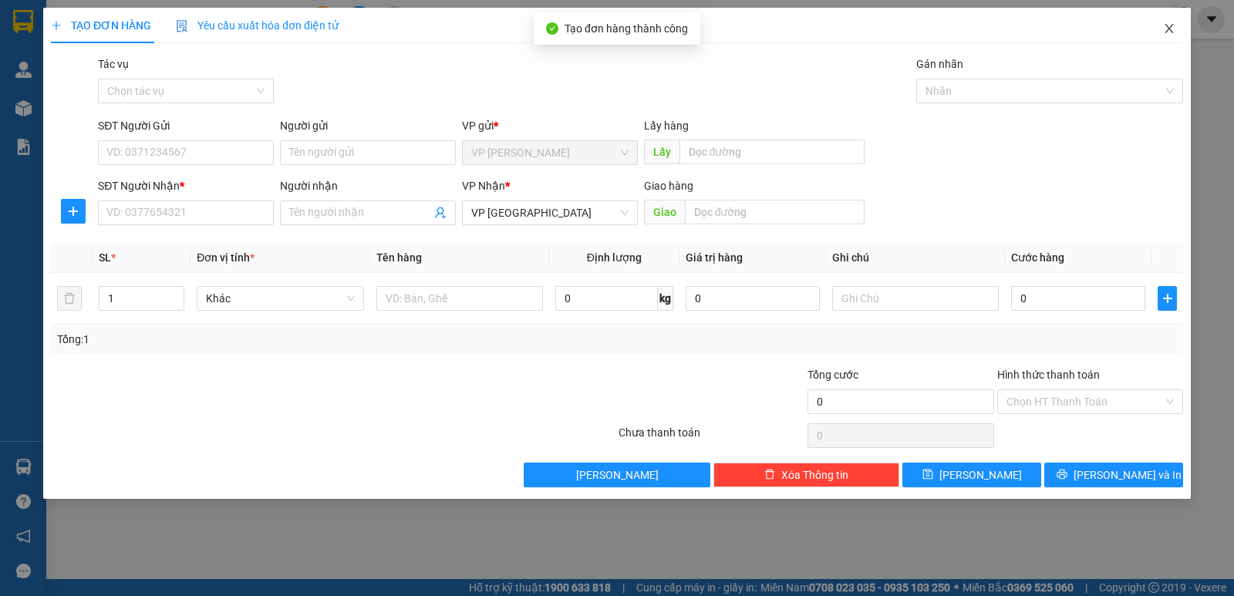
click at [1168, 29] on icon "close" at bounding box center [1169, 28] width 12 height 12
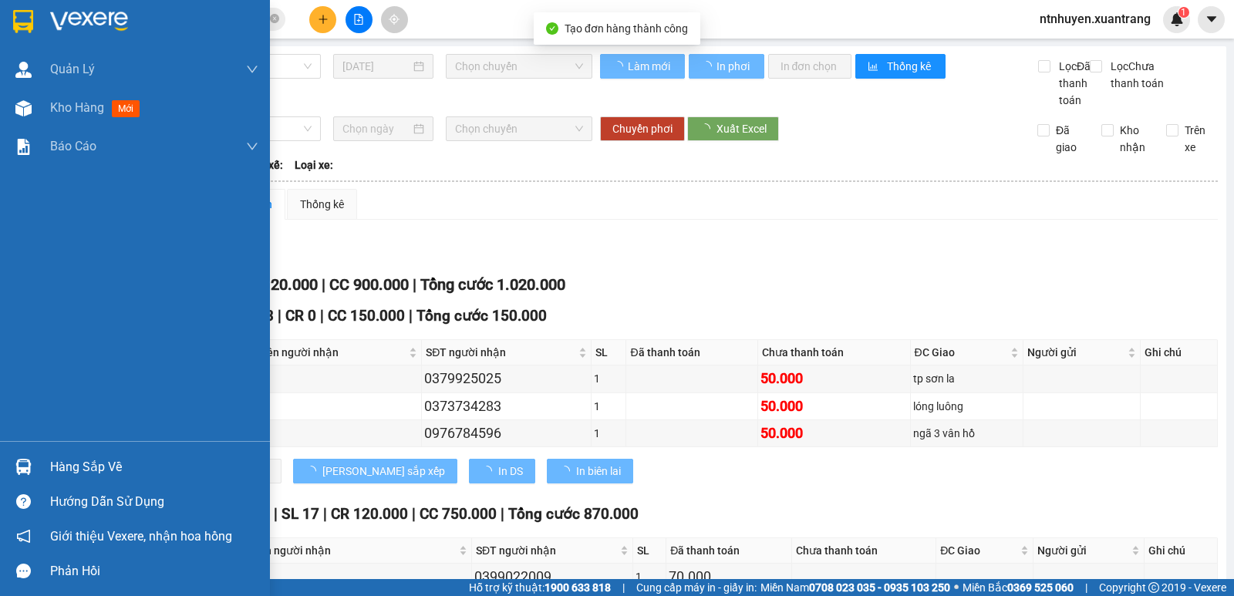
click at [128, 15] on div at bounding box center [154, 21] width 208 height 23
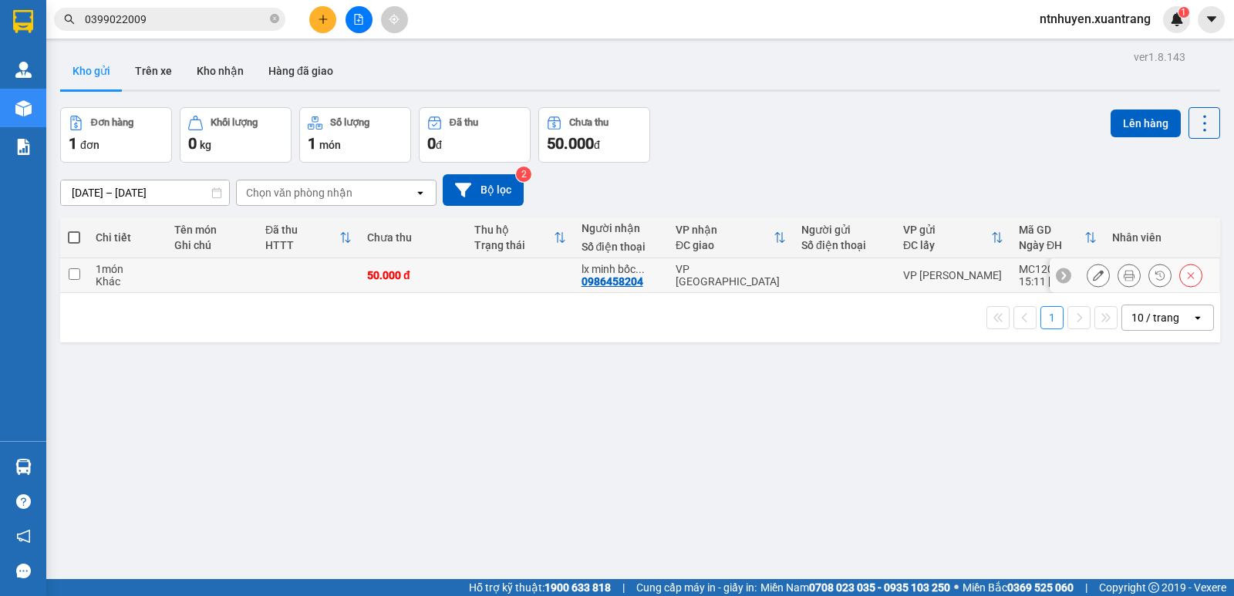
click at [75, 271] on input "checkbox" at bounding box center [75, 274] width 12 height 12
checkbox input "true"
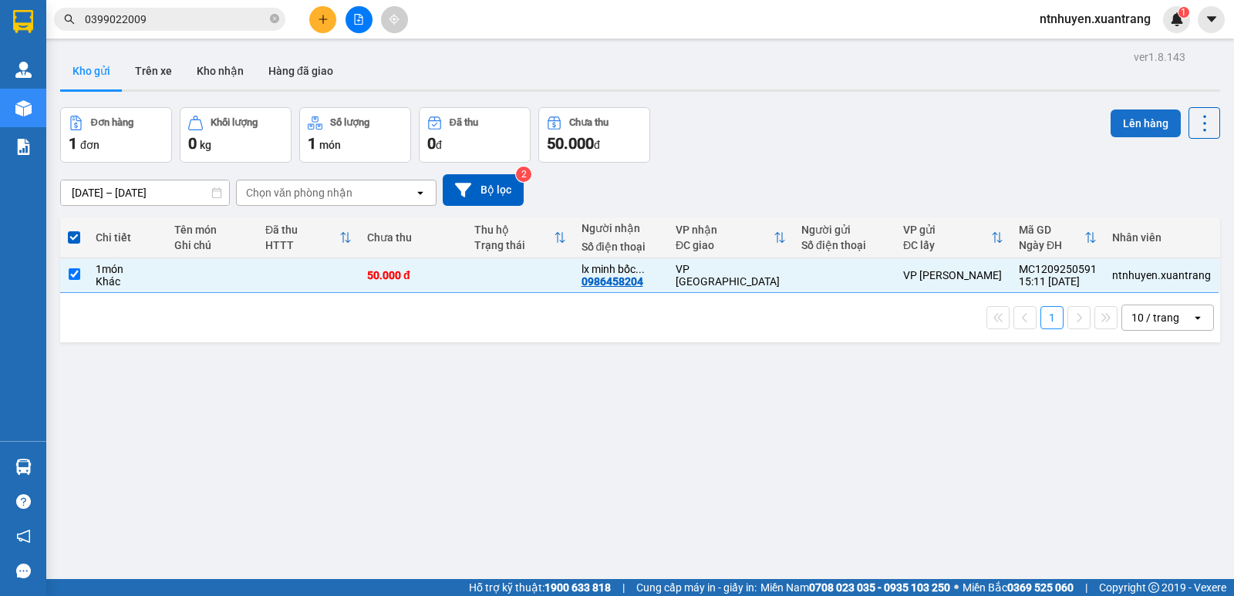
click at [1148, 122] on button "Lên hàng" at bounding box center [1146, 124] width 70 height 28
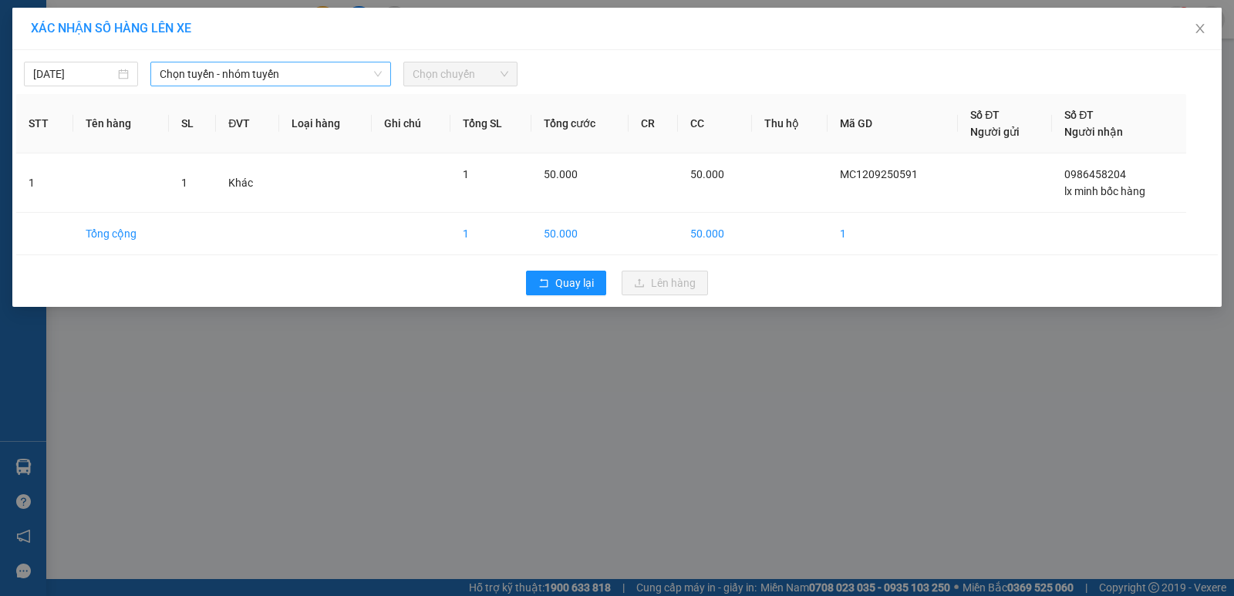
click at [297, 75] on span "Chọn tuyến - nhóm tuyến" at bounding box center [271, 73] width 222 height 23
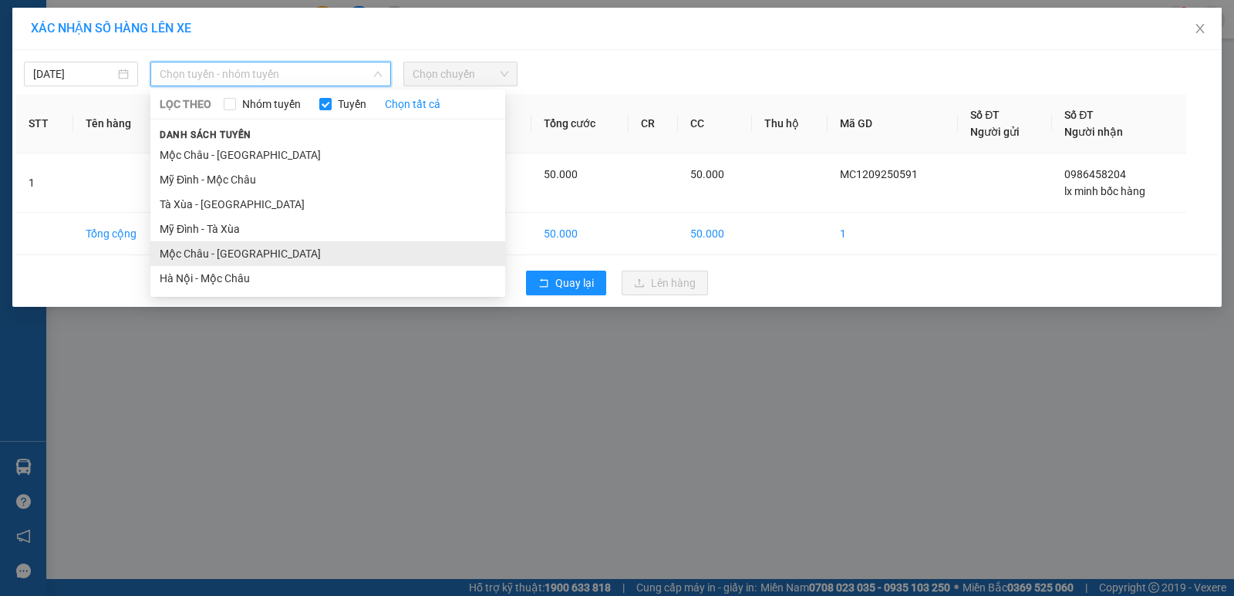
click at [208, 255] on li "Mộc Châu - [GEOGRAPHIC_DATA]" at bounding box center [327, 253] width 355 height 25
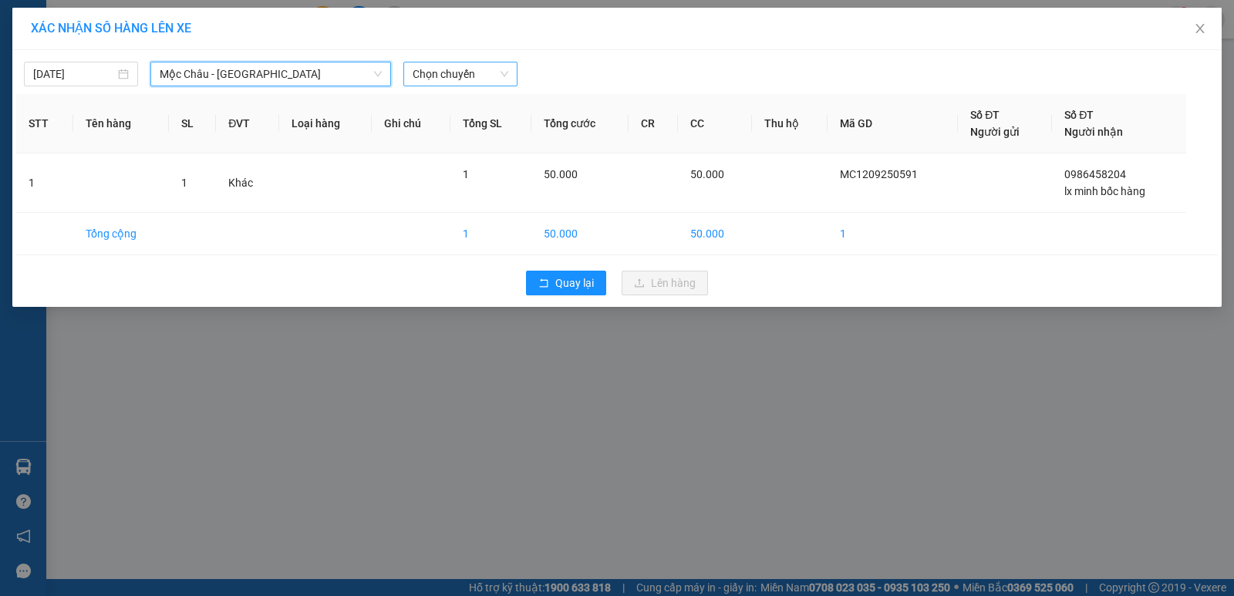
click at [488, 73] on span "Chọn chuyến" at bounding box center [461, 73] width 96 height 23
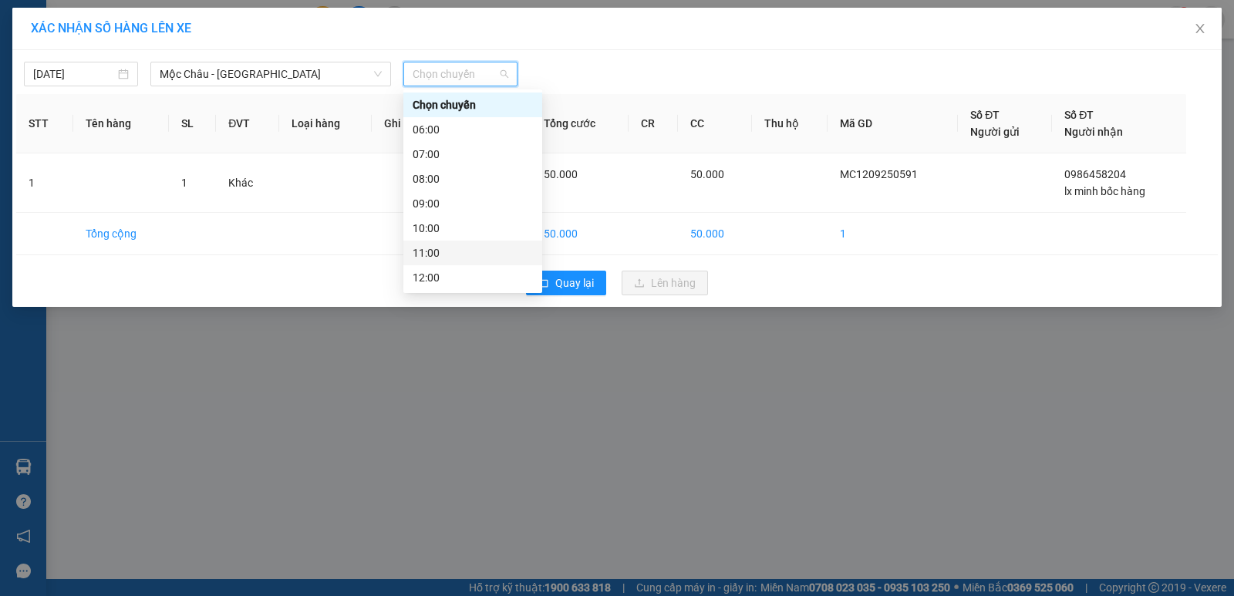
click at [436, 247] on div "11:00" at bounding box center [473, 253] width 120 height 17
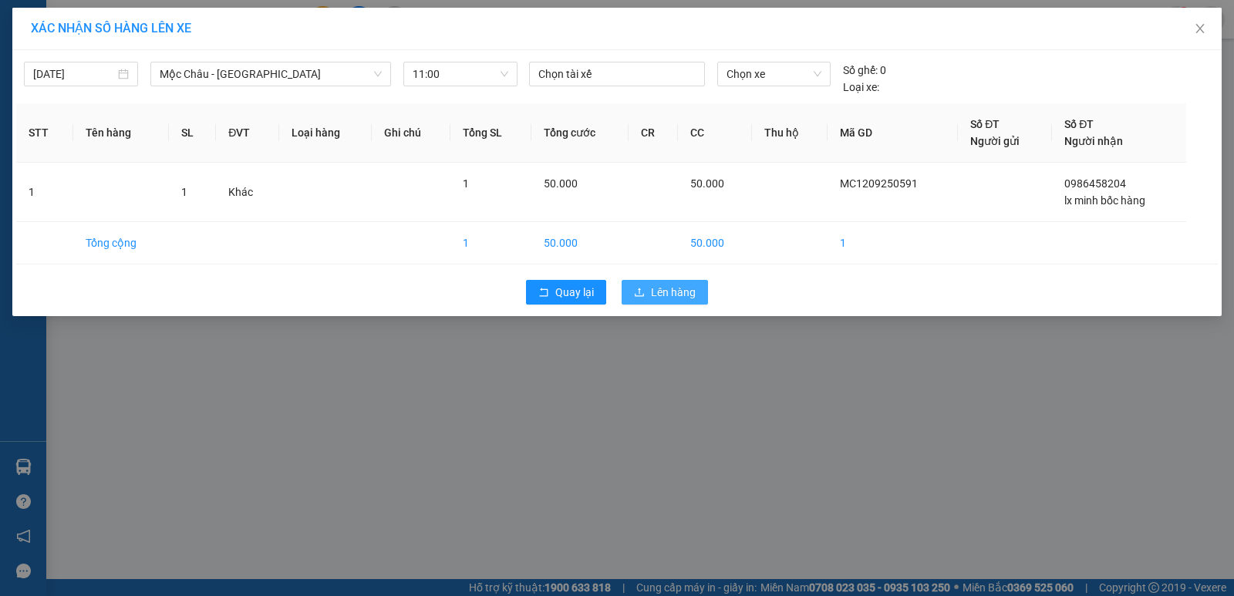
click at [669, 300] on span "Lên hàng" at bounding box center [673, 292] width 45 height 17
